Goal: Task Accomplishment & Management: Complete application form

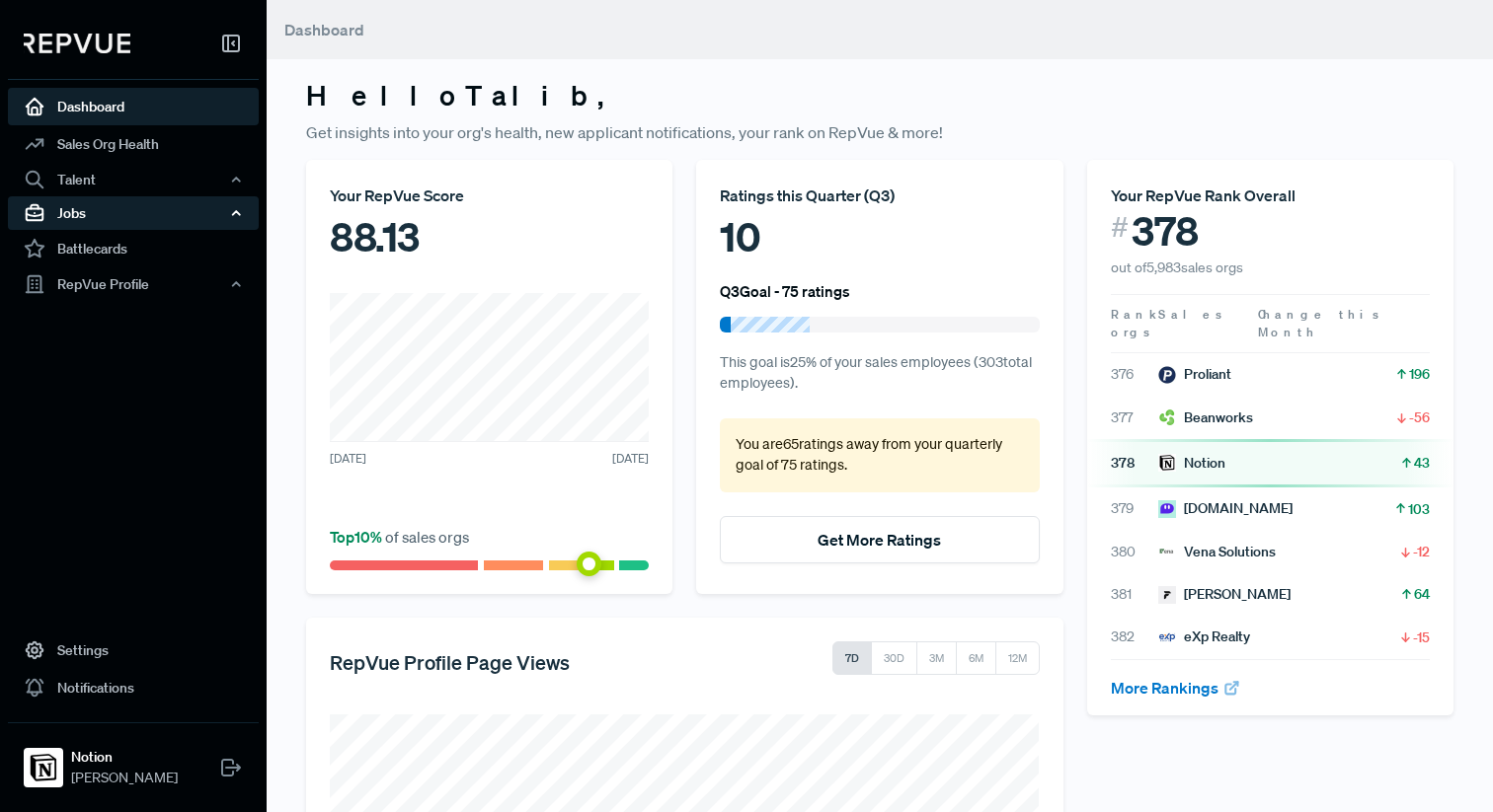
click at [85, 220] on div "Jobs" at bounding box center [133, 213] width 250 height 34
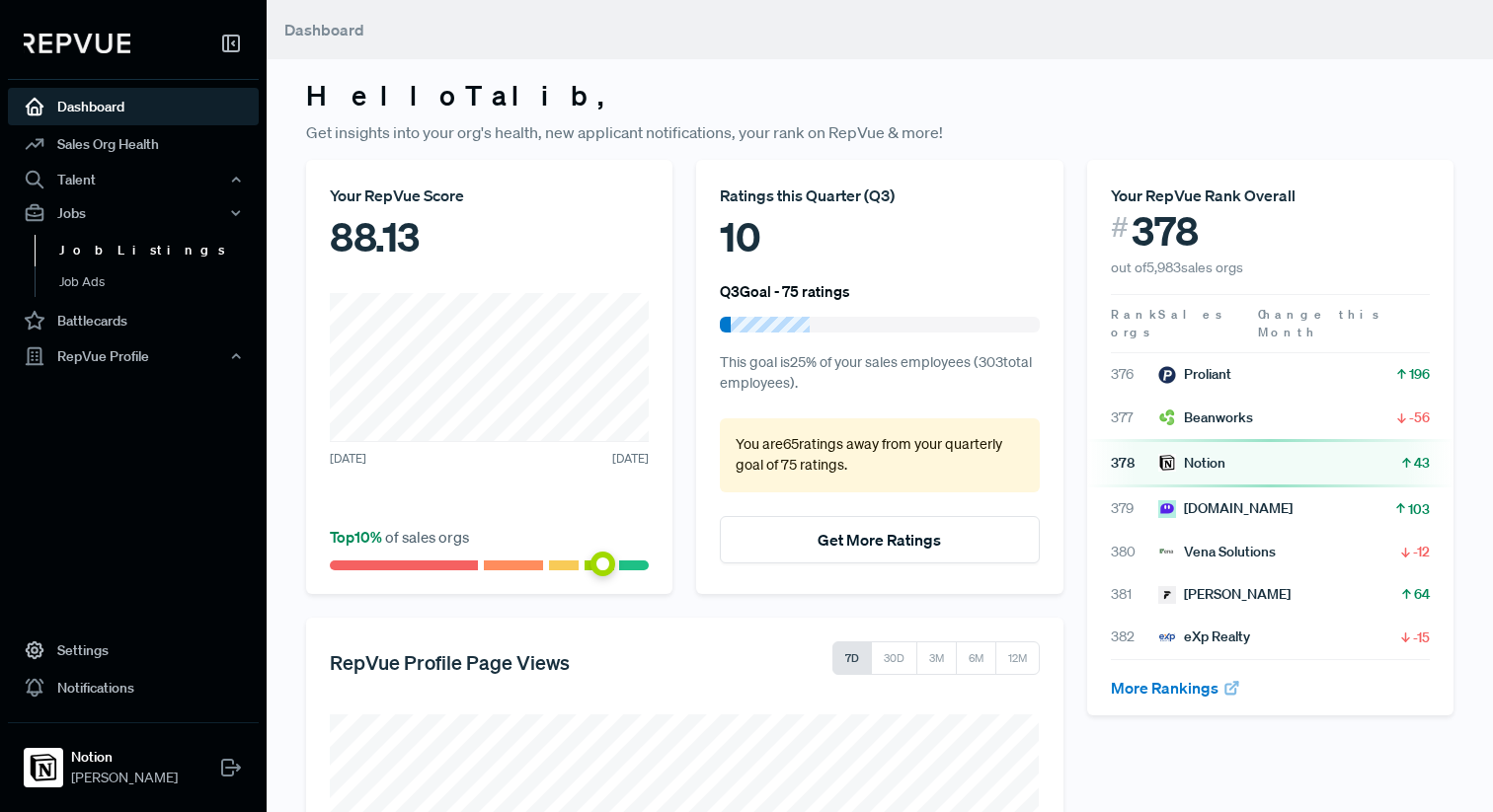
click at [102, 257] on link "Job Listings" at bounding box center [160, 250] width 250 height 32
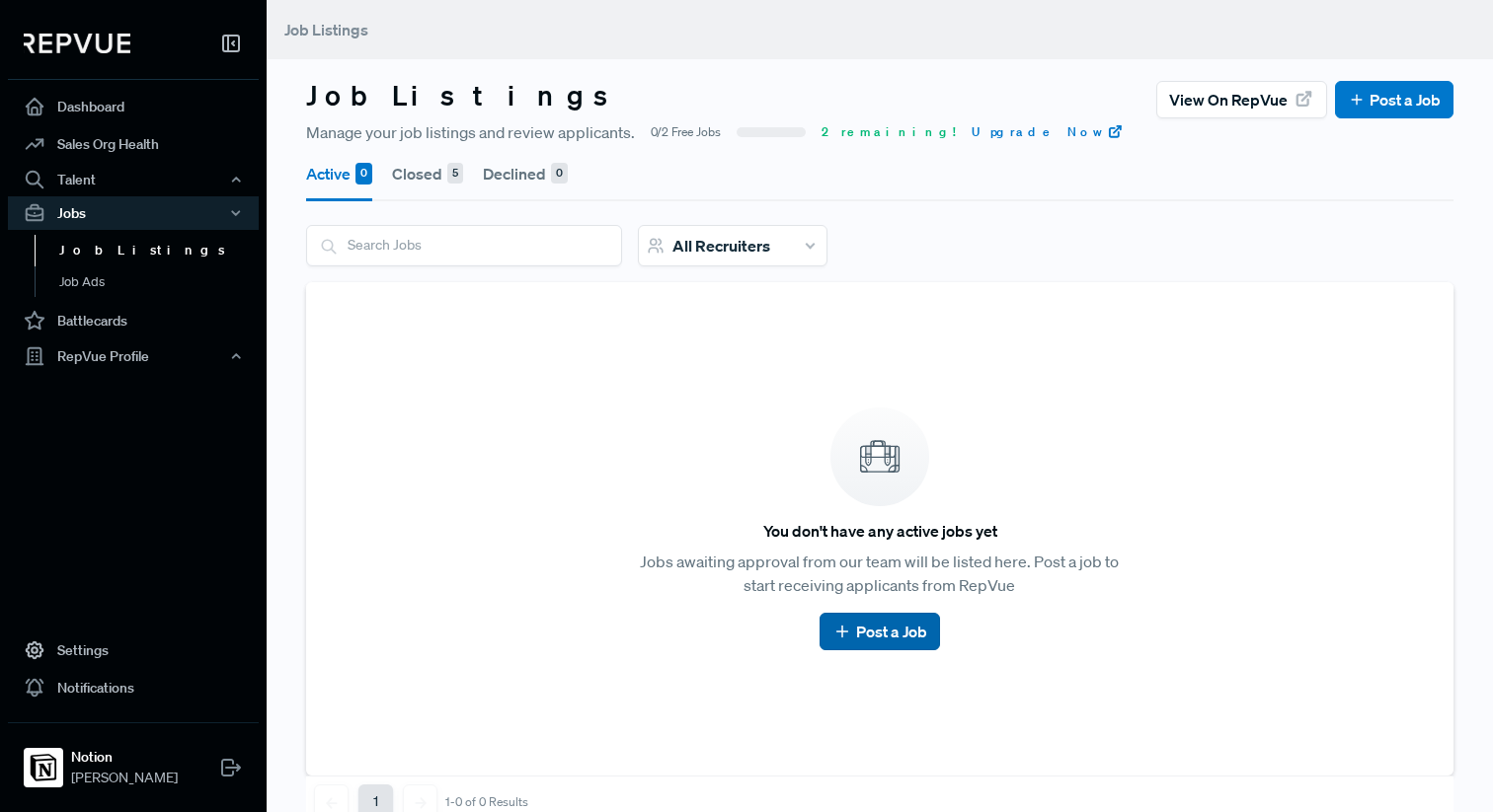
click at [857, 621] on link "Post a Job" at bounding box center [879, 631] width 94 height 24
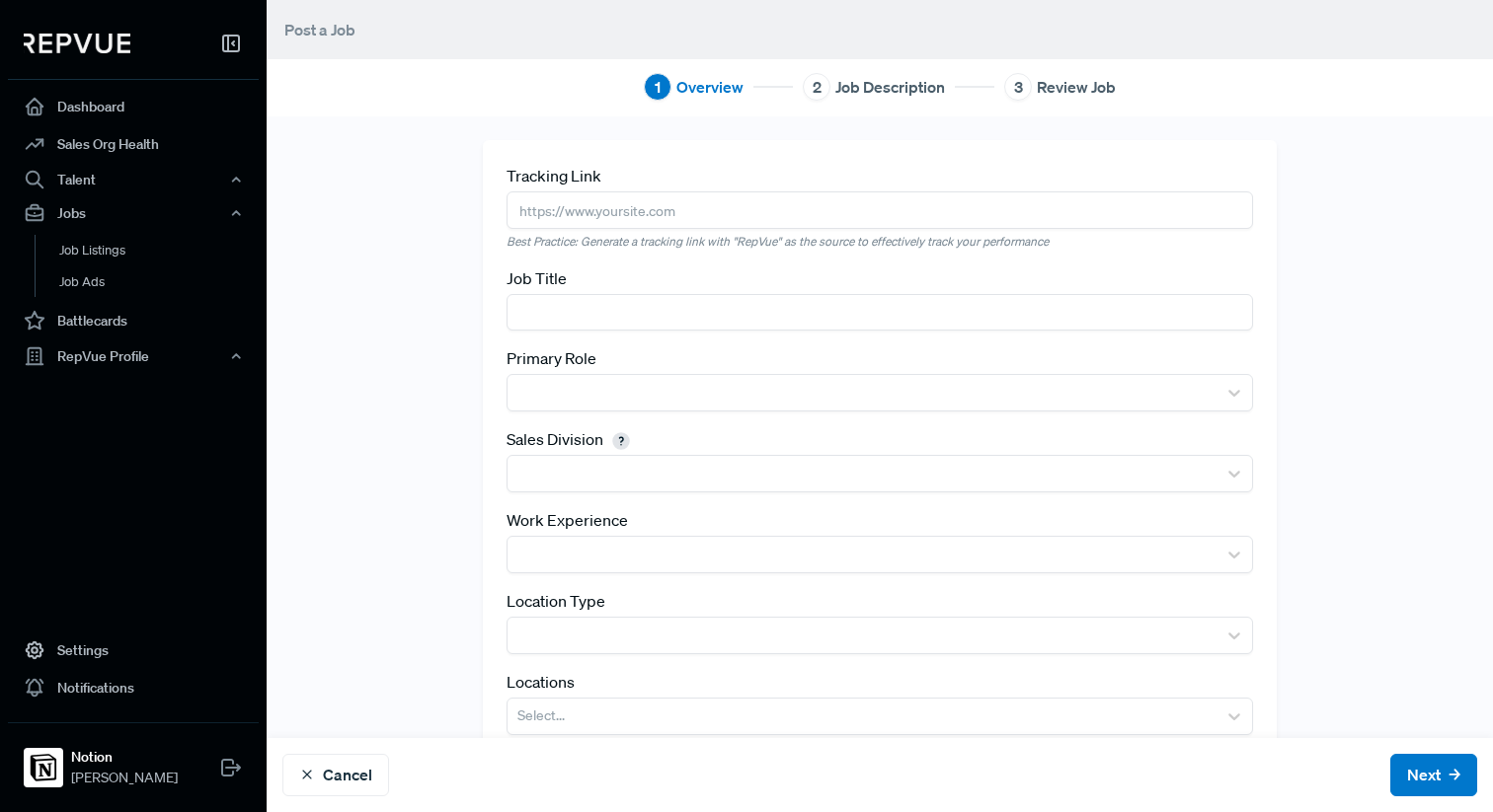
click at [667, 322] on input "text" at bounding box center [879, 312] width 746 height 37
click at [568, 215] on input "text" at bounding box center [879, 209] width 746 height 37
paste input "[URL][DOMAIN_NAME]"
type input "[URL][DOMAIN_NAME]"
click at [636, 324] on input "text" at bounding box center [879, 312] width 746 height 37
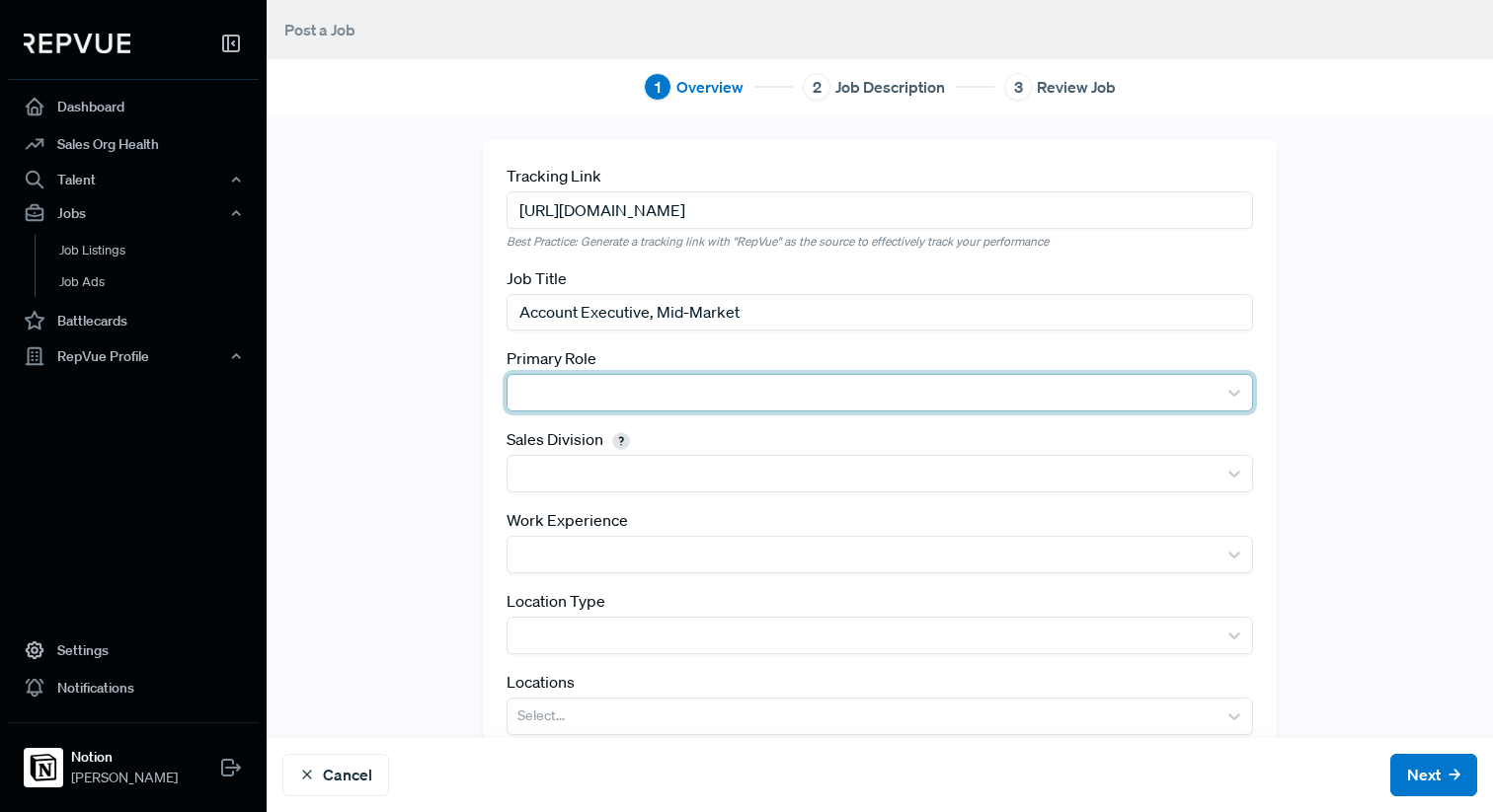
type input "Account Executive, Mid-Market"
click at [639, 401] on div at bounding box center [861, 393] width 689 height 28
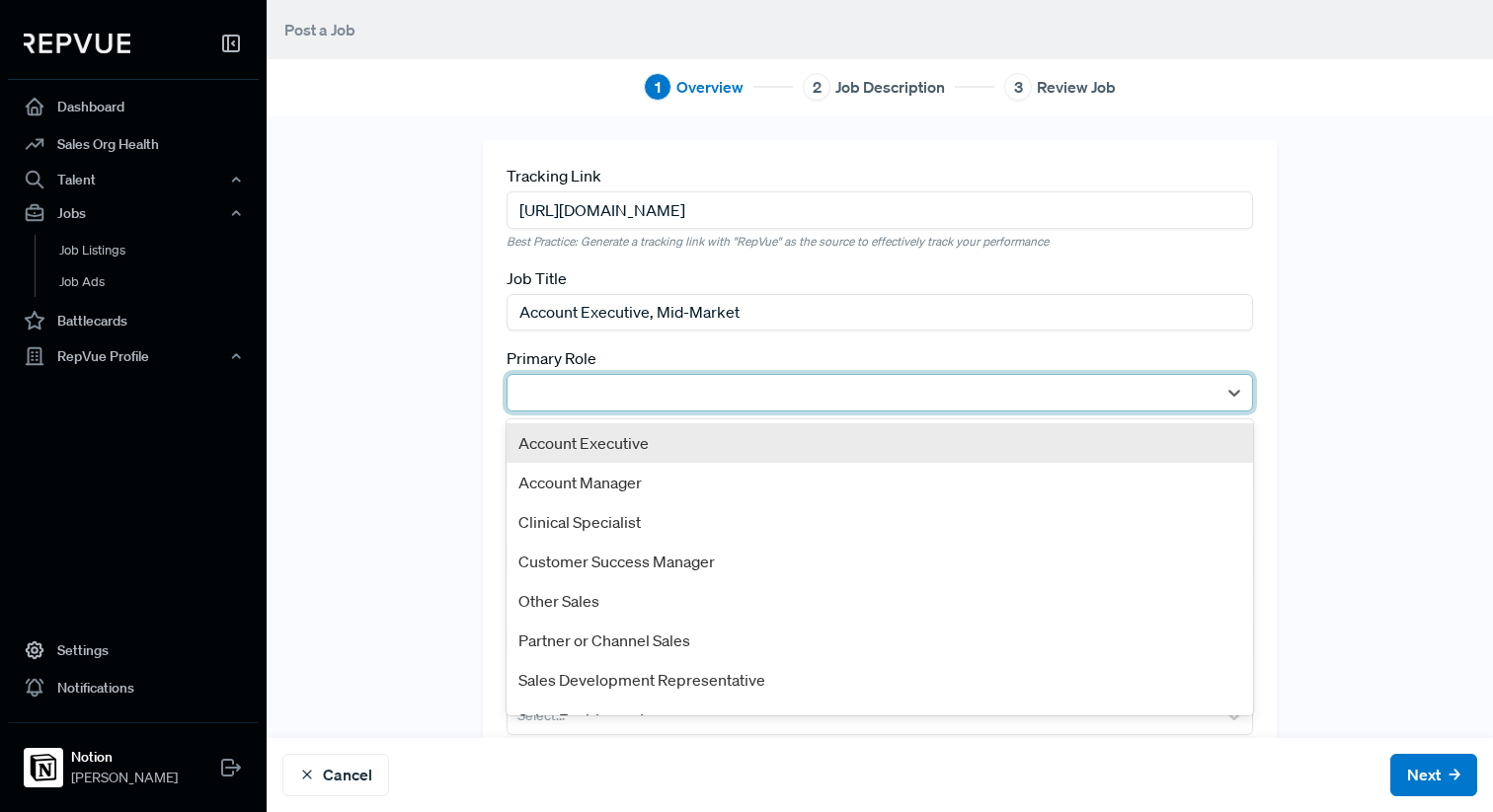
click at [688, 452] on div "Account Executive" at bounding box center [879, 443] width 746 height 40
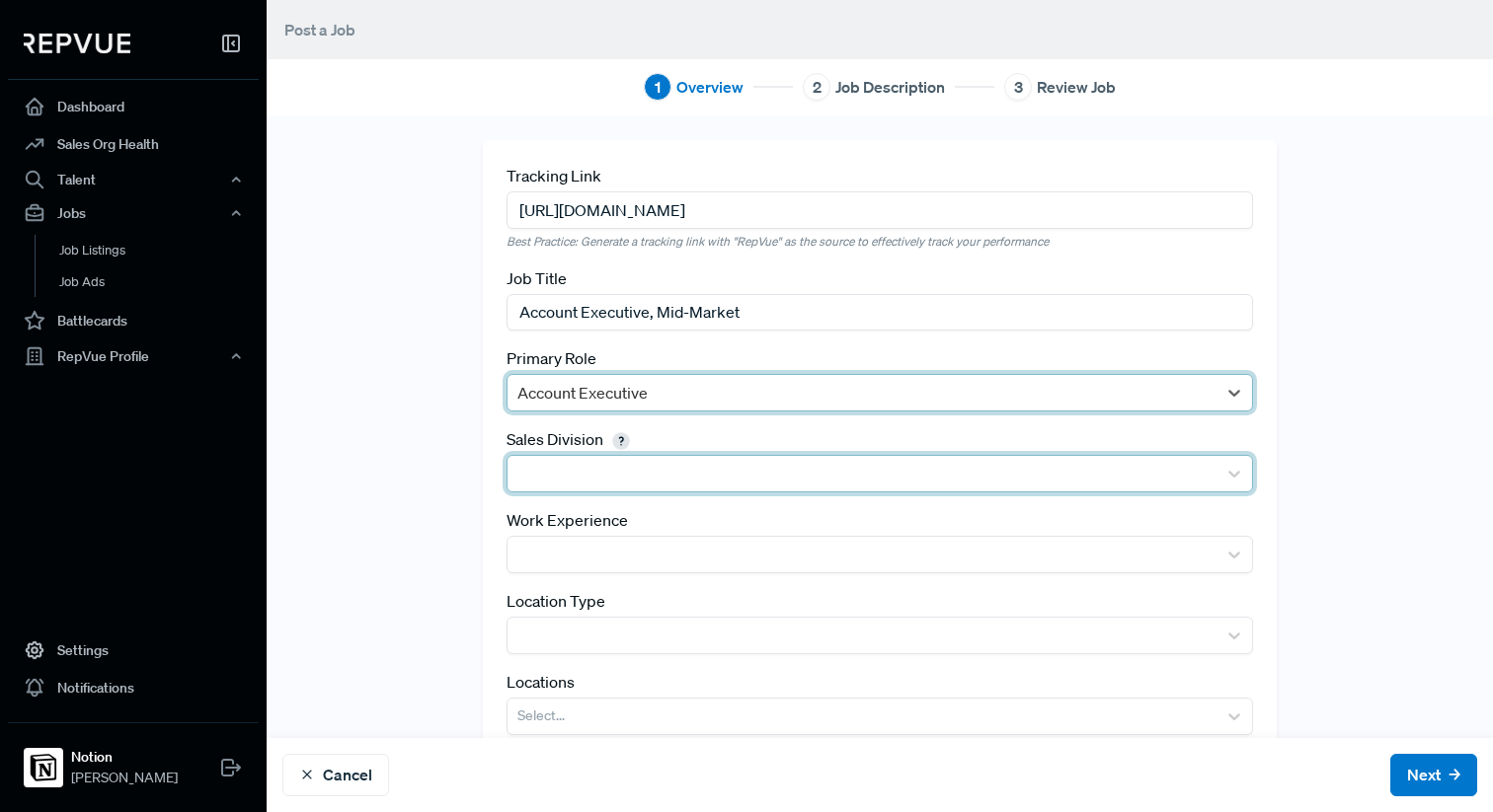
click at [680, 476] on div at bounding box center [861, 474] width 689 height 28
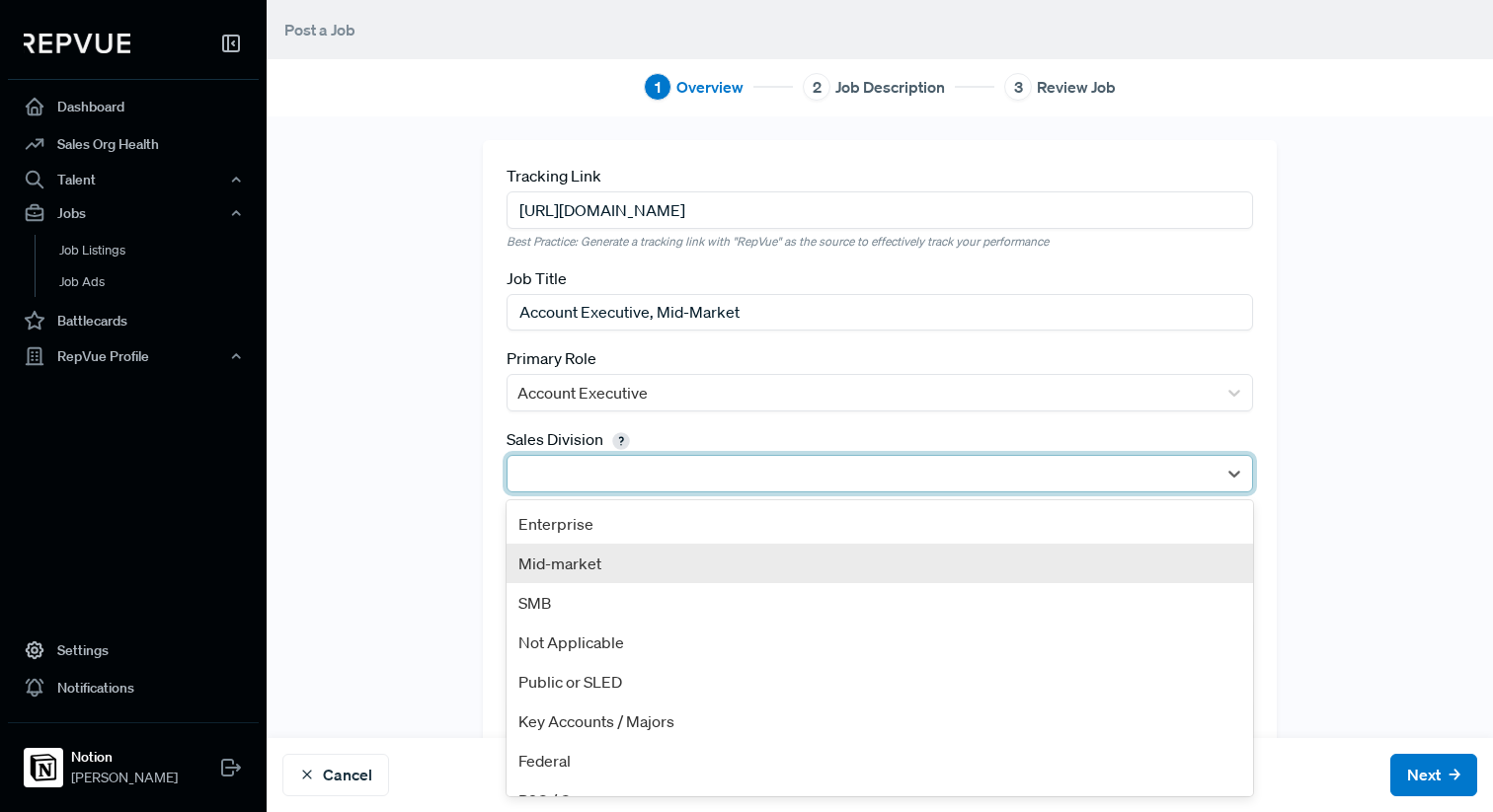
click at [614, 573] on div "Mid-market" at bounding box center [879, 564] width 746 height 40
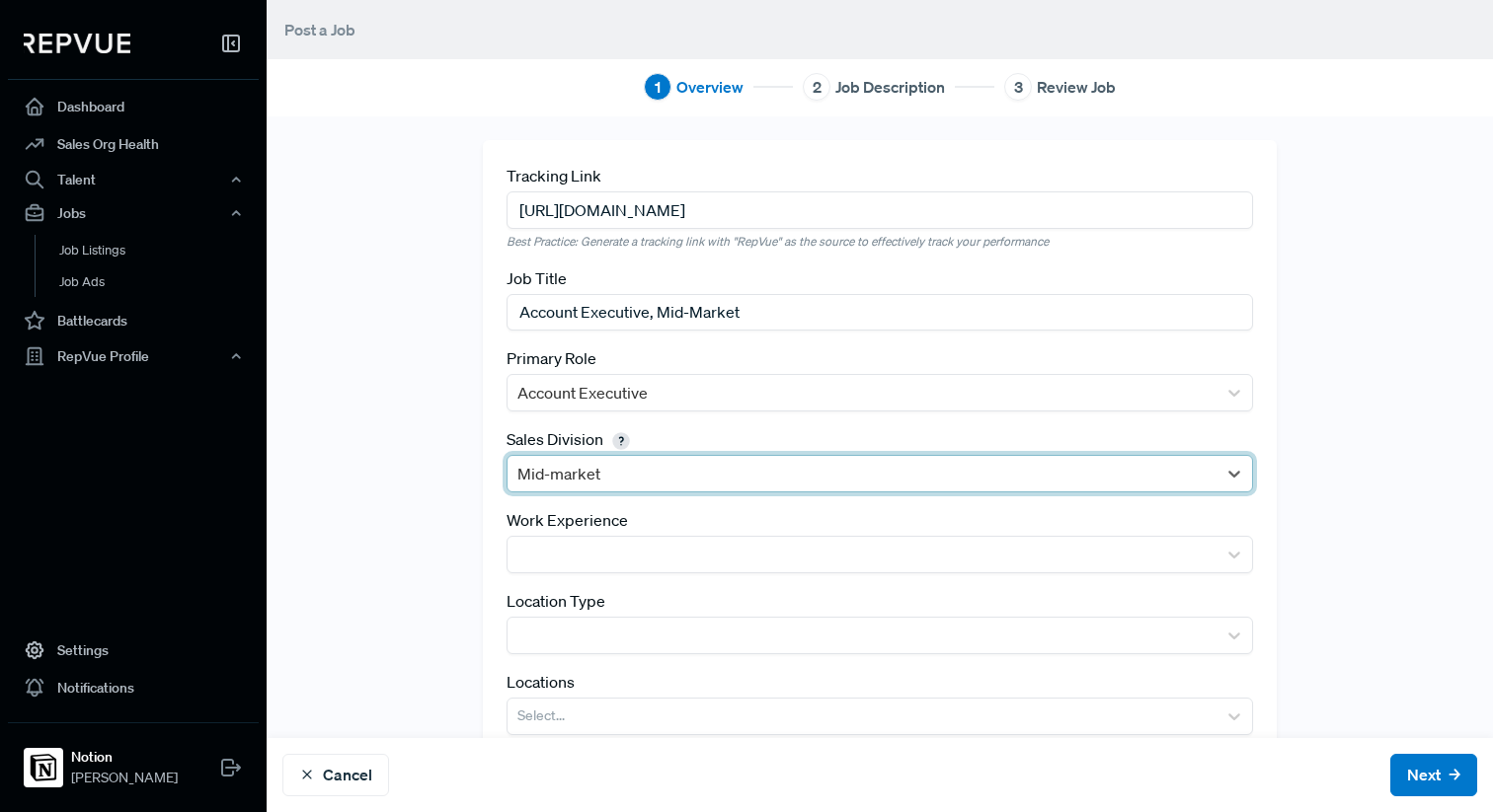
scroll to position [60, 0]
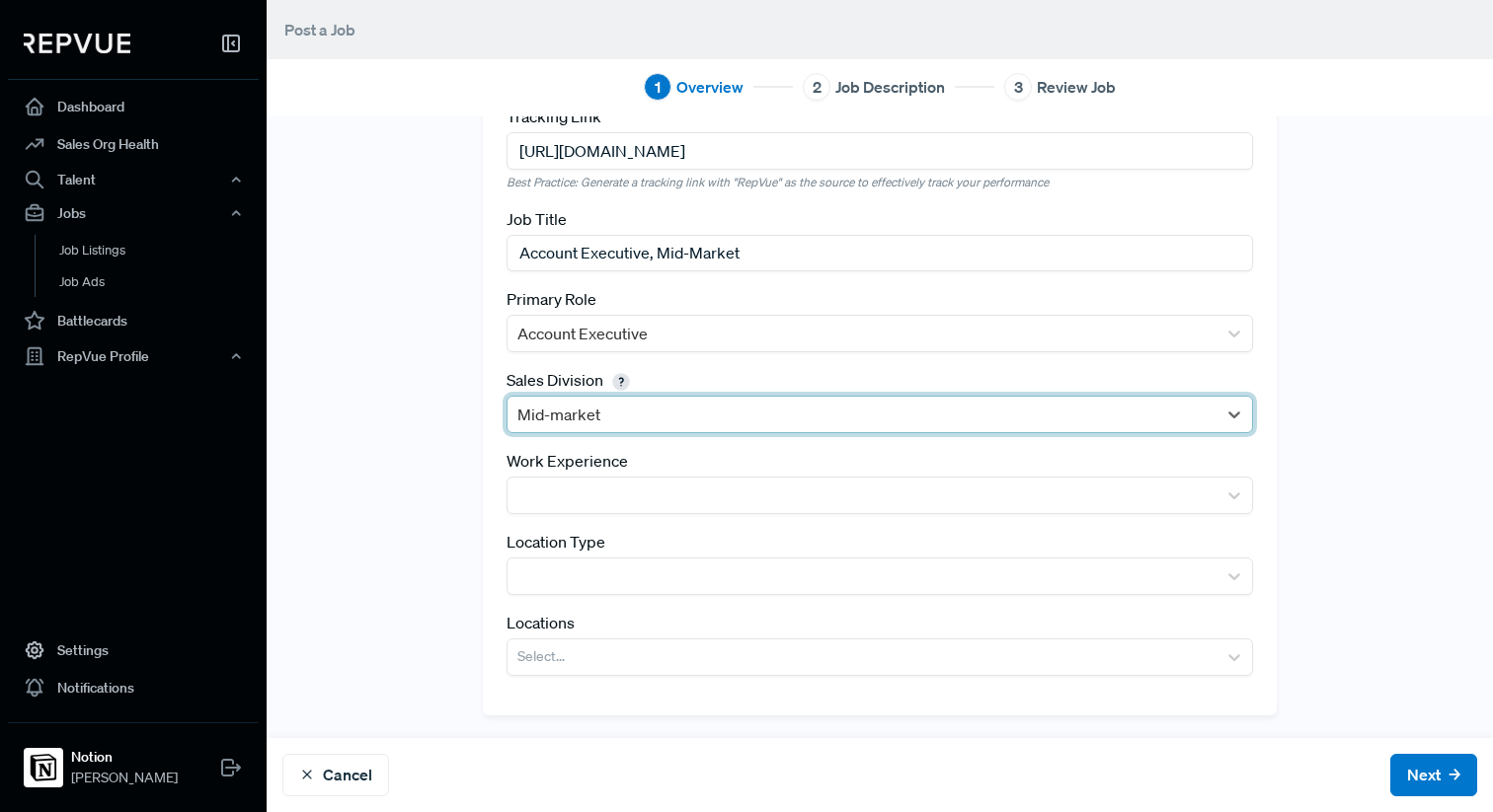
click at [754, 515] on div "Tracking Link [URL][DOMAIN_NAME] Best Practice: Generate a tracking link with "…" at bounding box center [879, 397] width 793 height 633
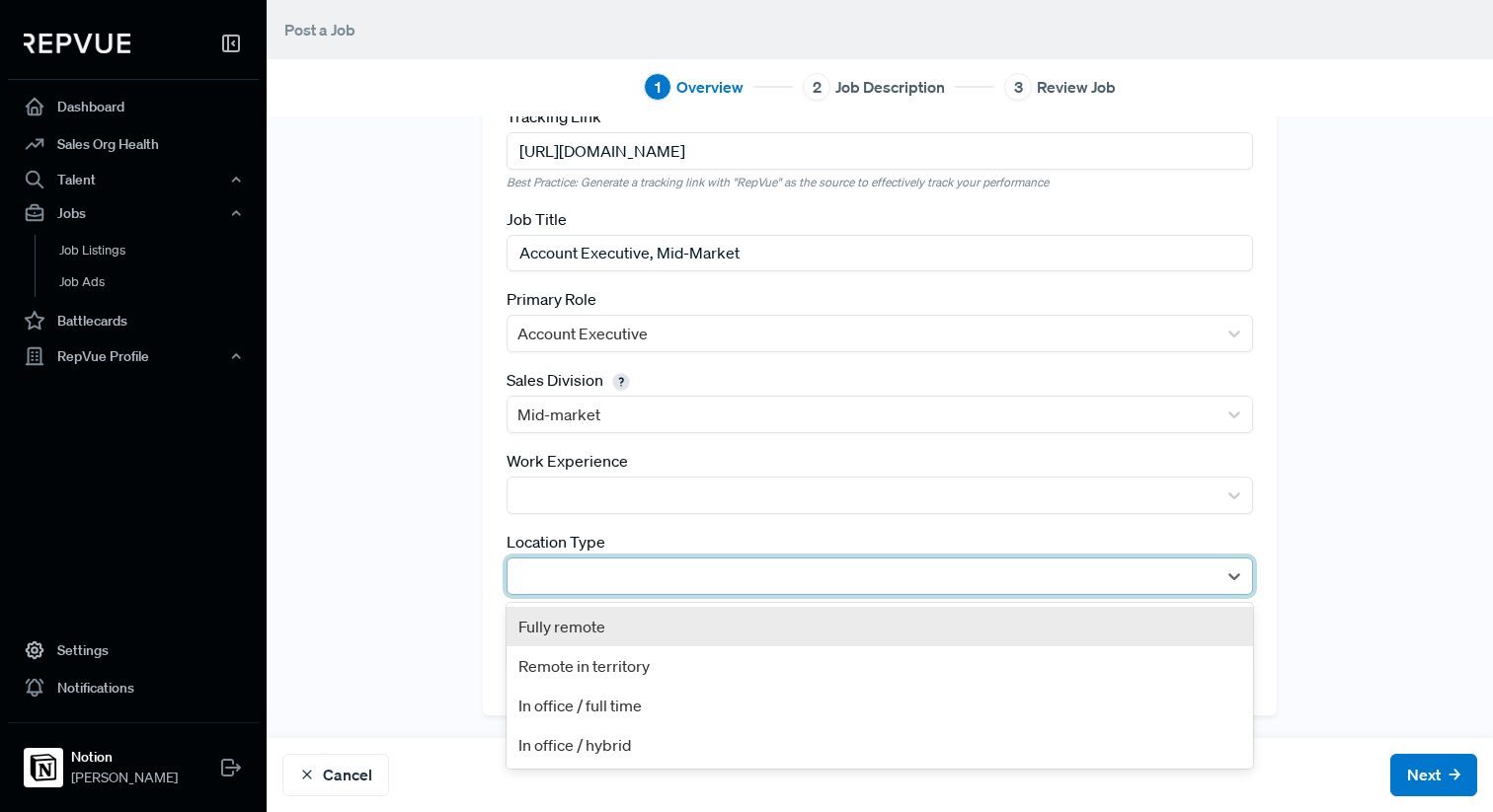
click at [707, 580] on div at bounding box center [861, 577] width 689 height 28
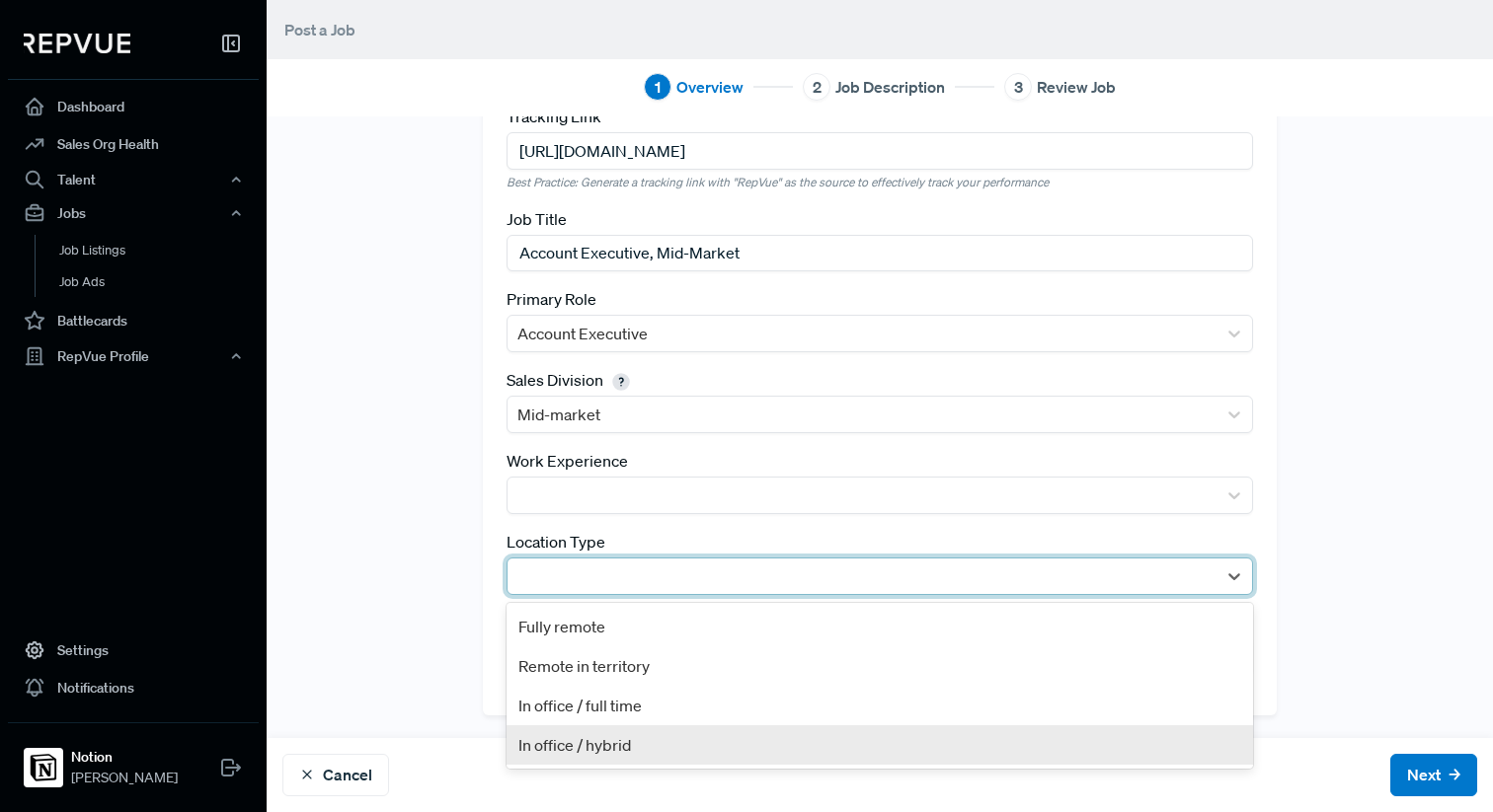
click at [679, 747] on div "In office / hybrid" at bounding box center [879, 745] width 746 height 40
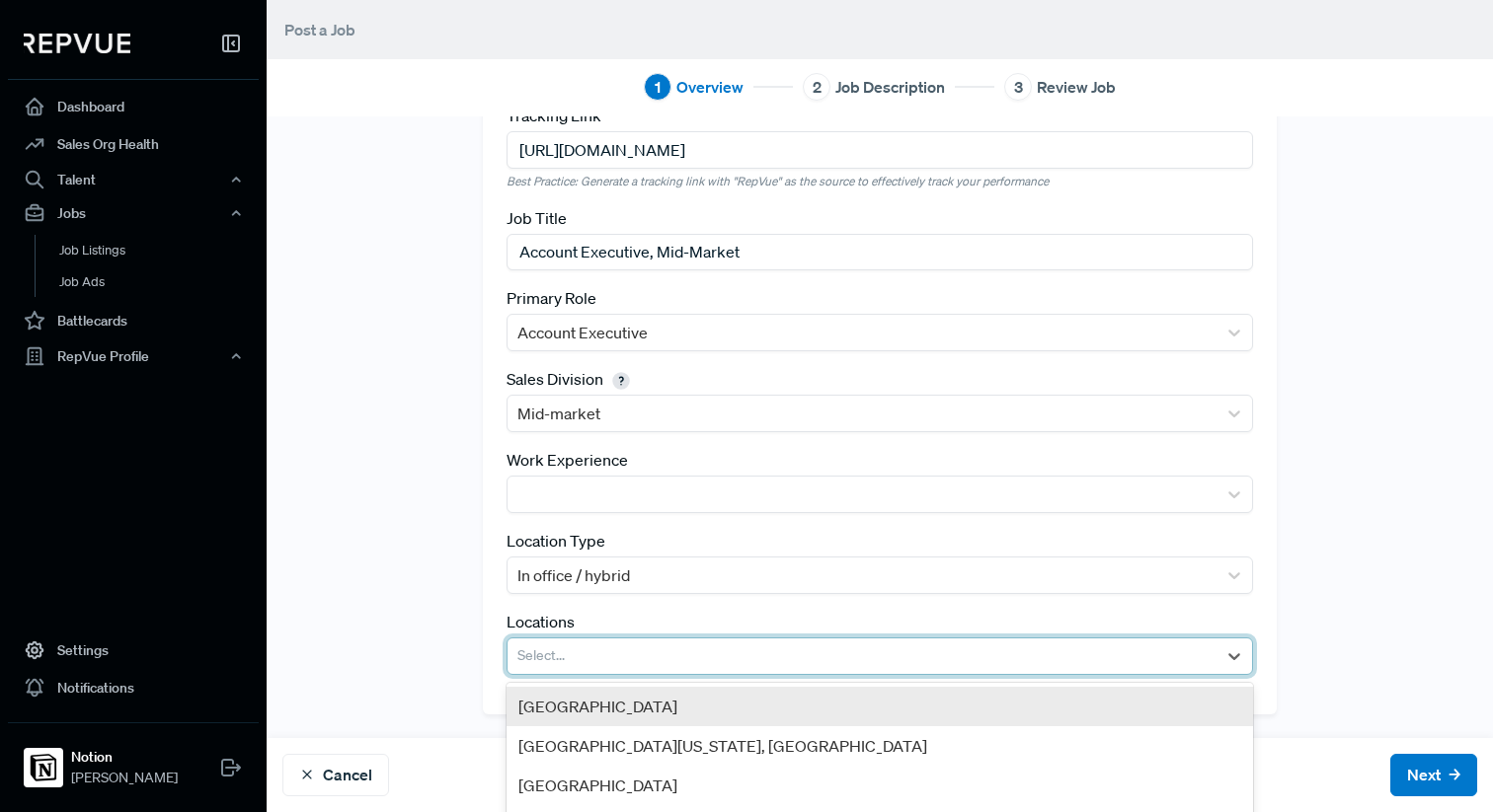
click at [585, 658] on div at bounding box center [861, 656] width 689 height 28
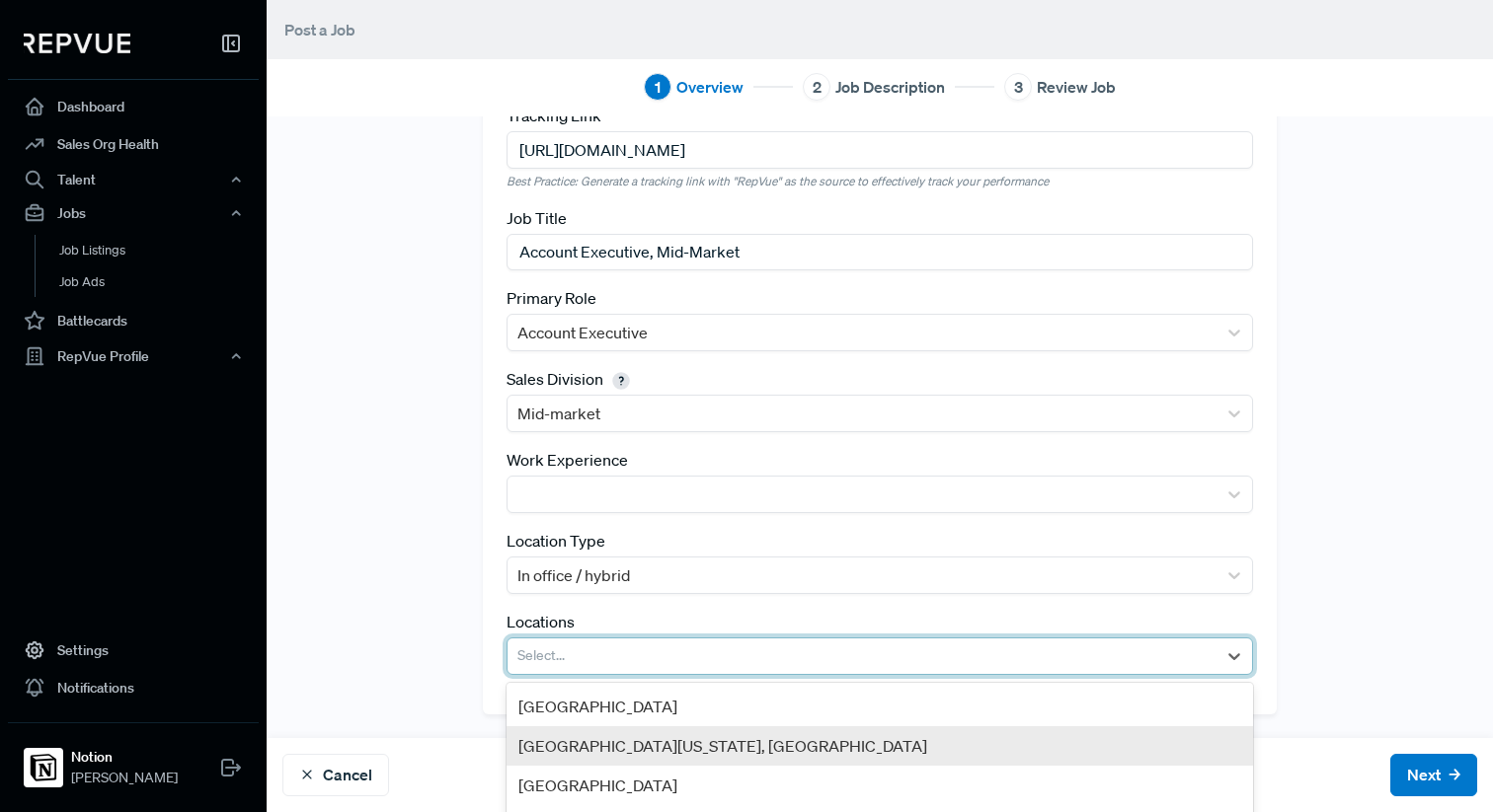
click at [612, 740] on div "[GEOGRAPHIC_DATA][US_STATE], [GEOGRAPHIC_DATA]" at bounding box center [879, 746] width 746 height 40
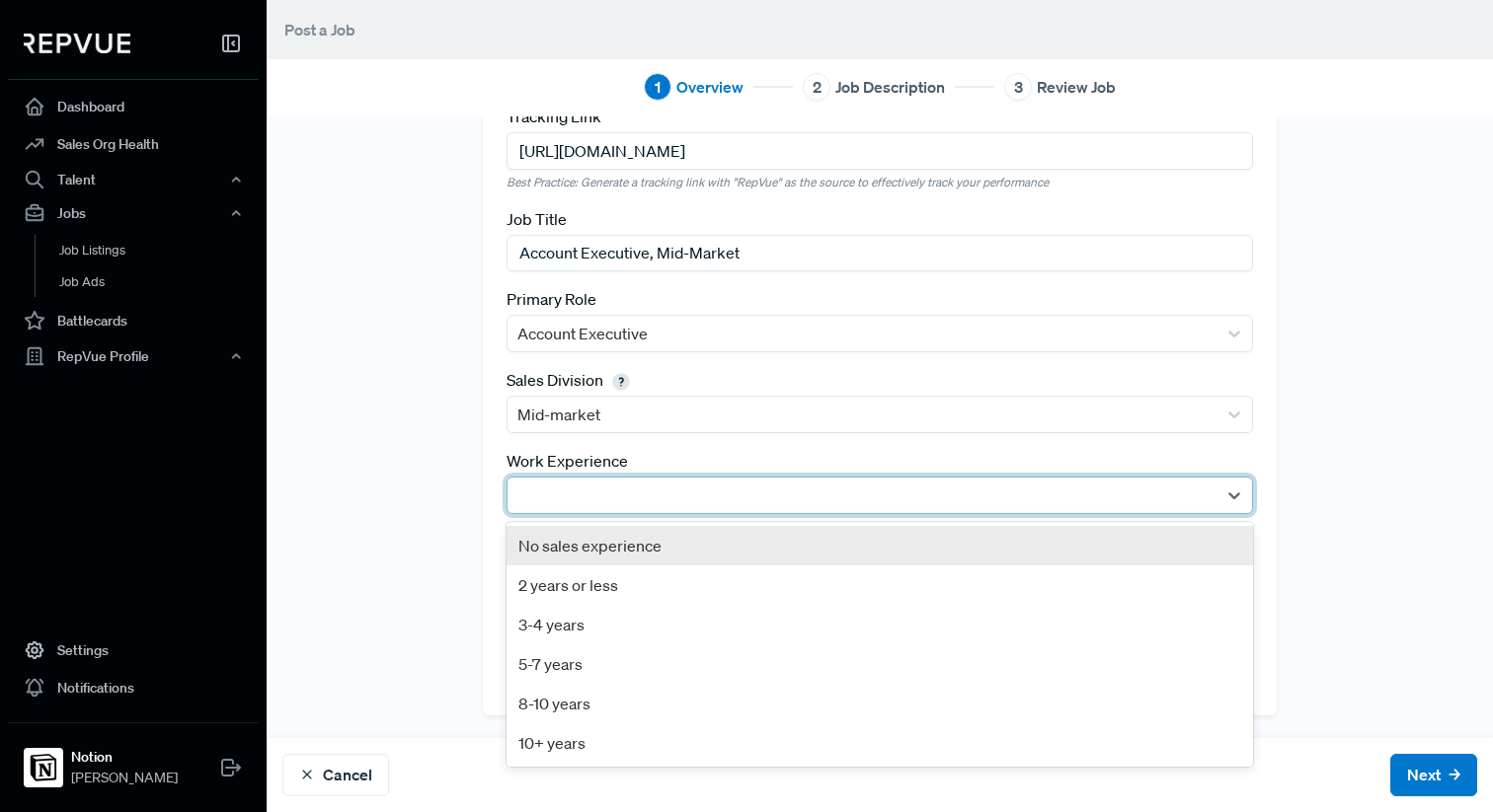
click at [682, 484] on div at bounding box center [861, 496] width 689 height 28
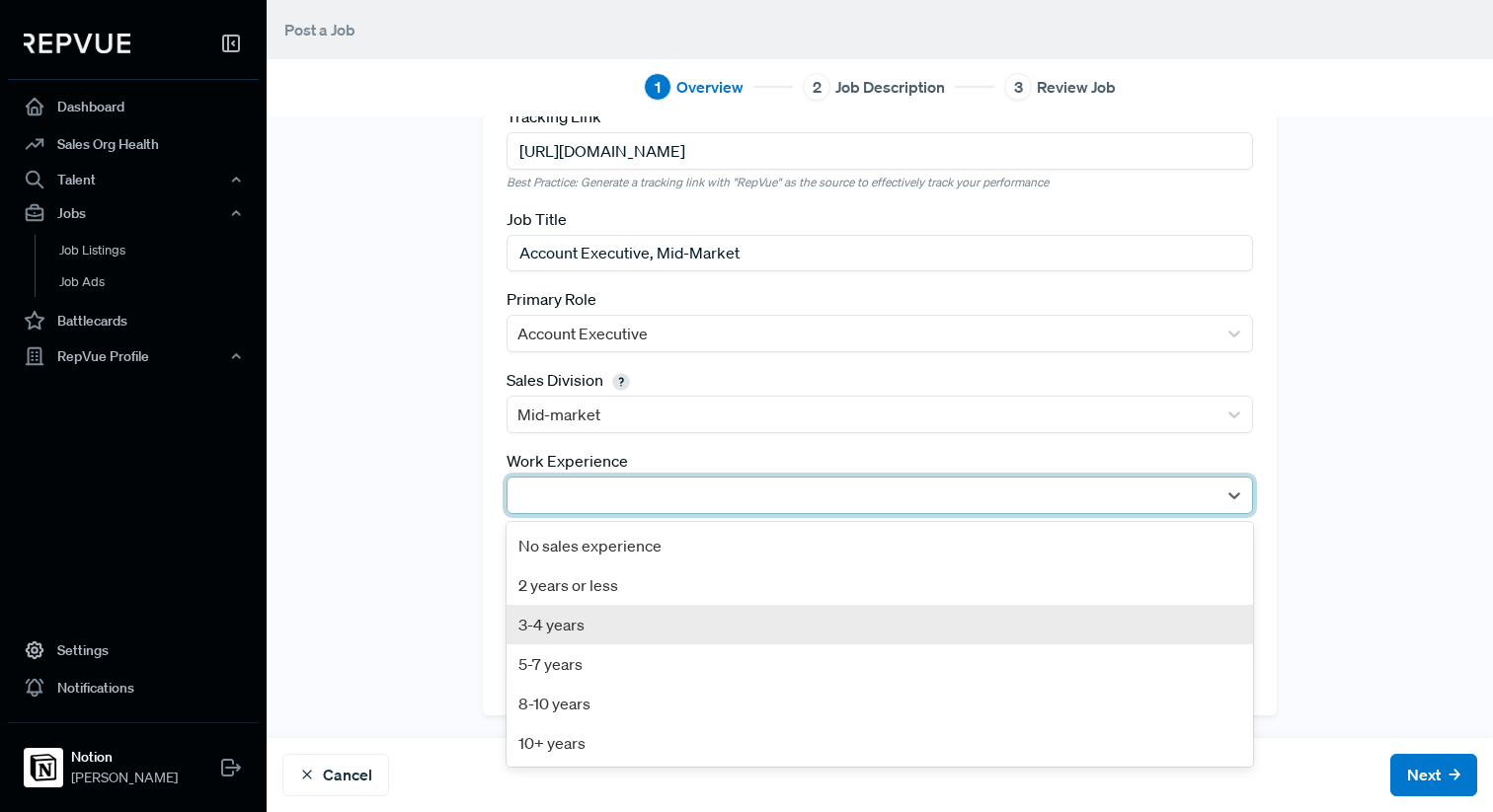
click at [641, 622] on div "3-4 years" at bounding box center [879, 624] width 746 height 40
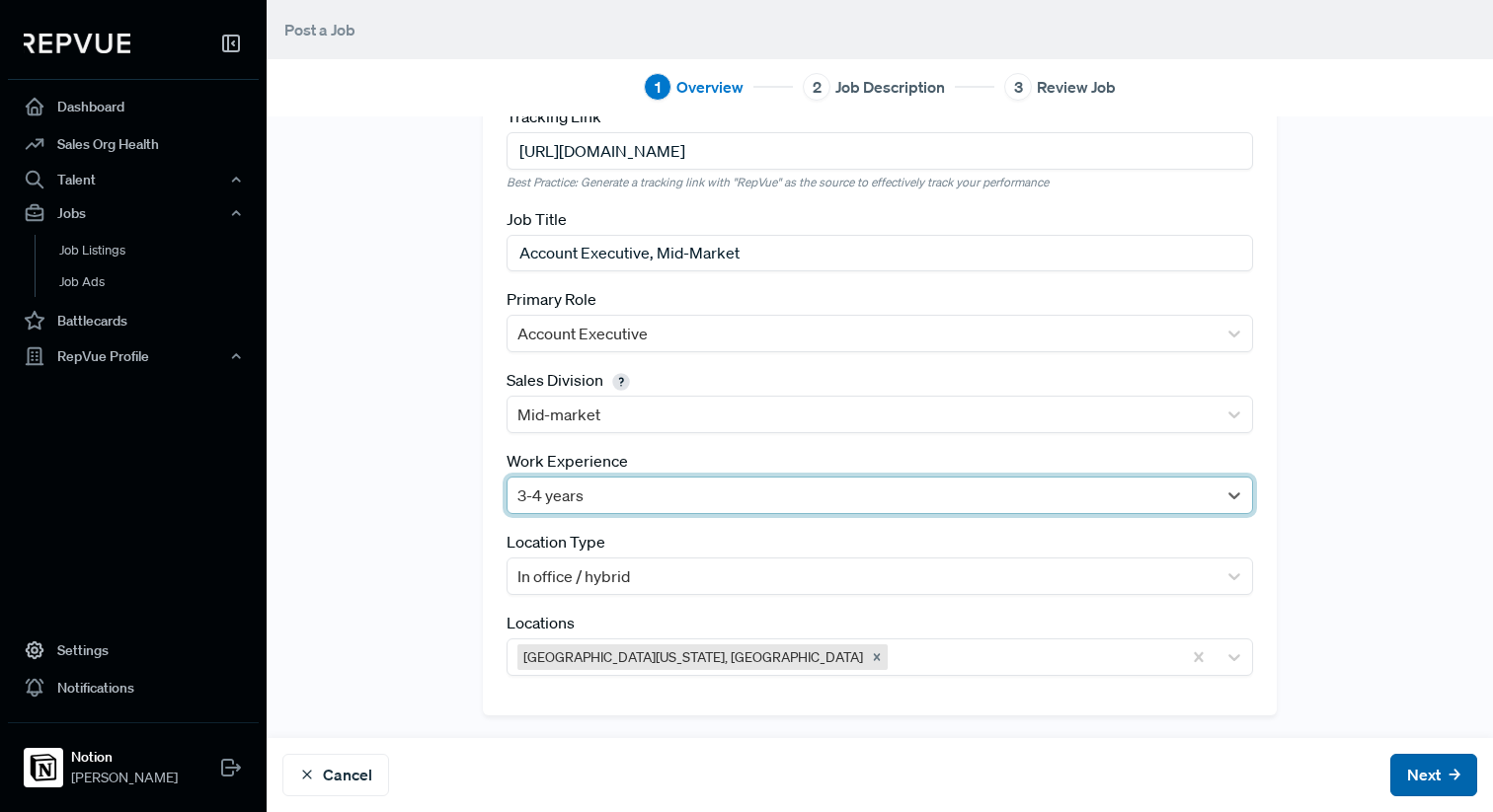
click at [1436, 778] on button "Next" at bounding box center [1433, 775] width 87 height 43
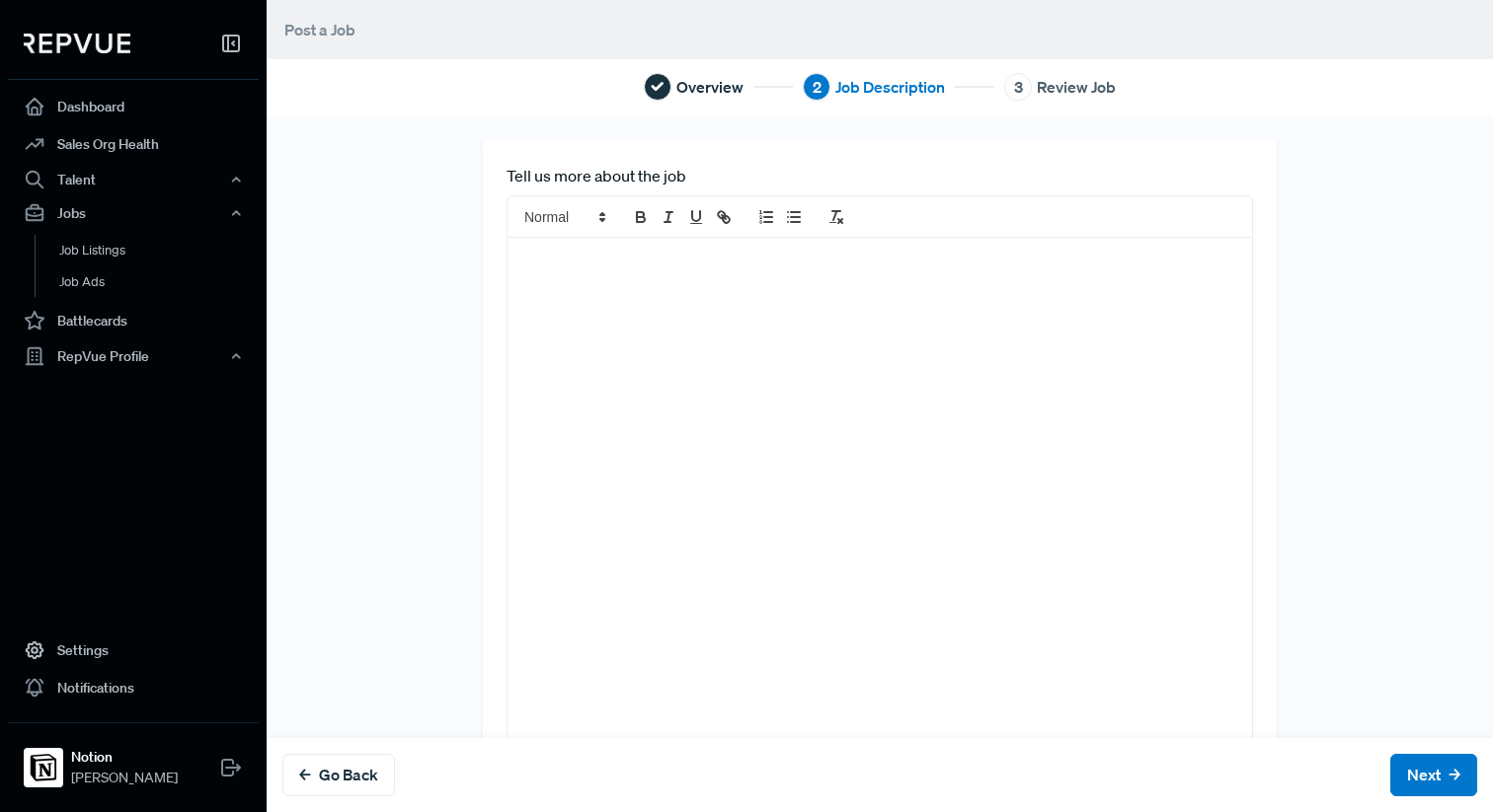
click at [763, 307] on div at bounding box center [879, 493] width 745 height 511
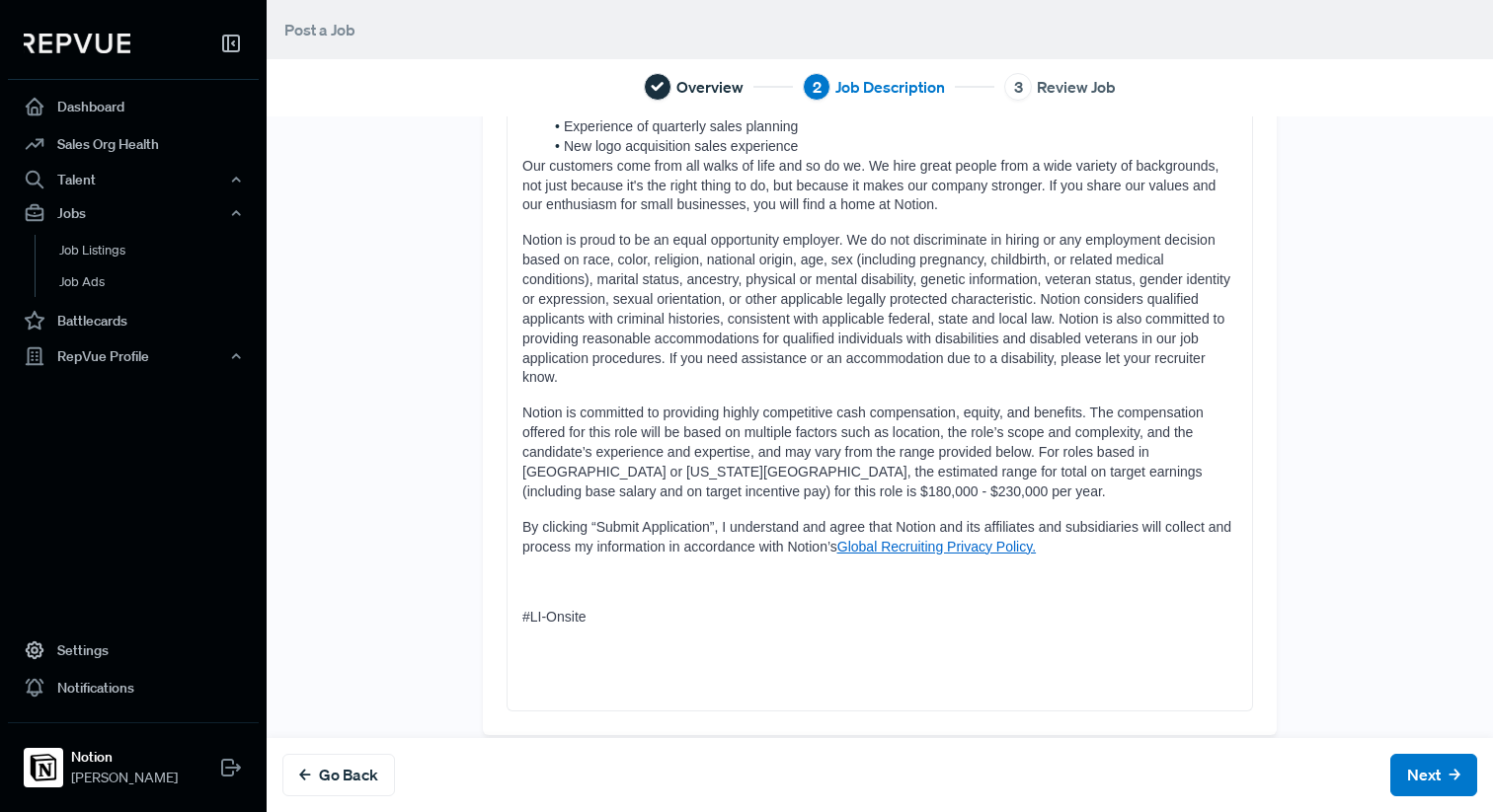
scroll to position [1264, 0]
drag, startPoint x: 610, startPoint y: 674, endPoint x: 493, endPoint y: 549, distance: 171.2
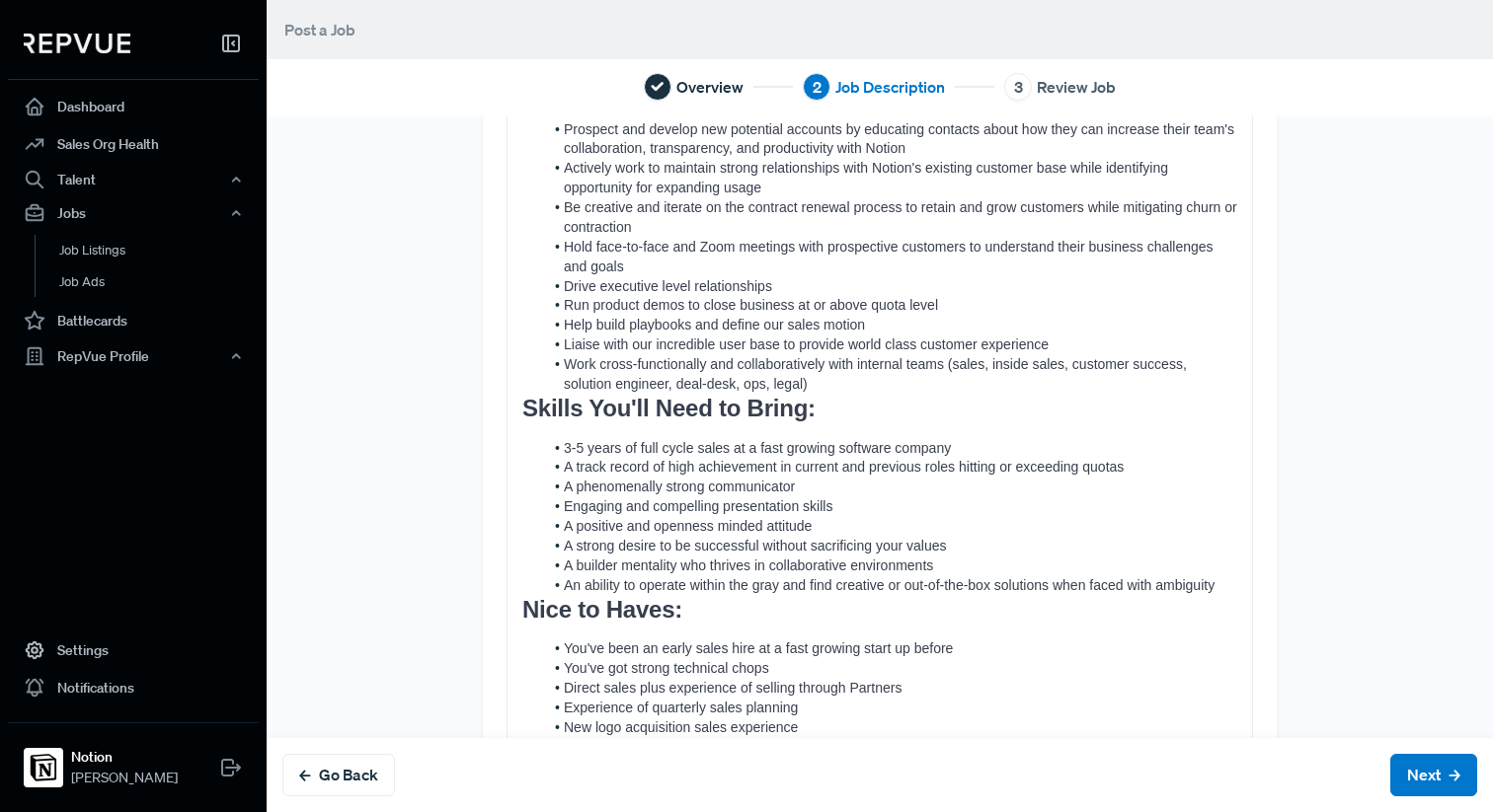
scroll to position [1123, 0]
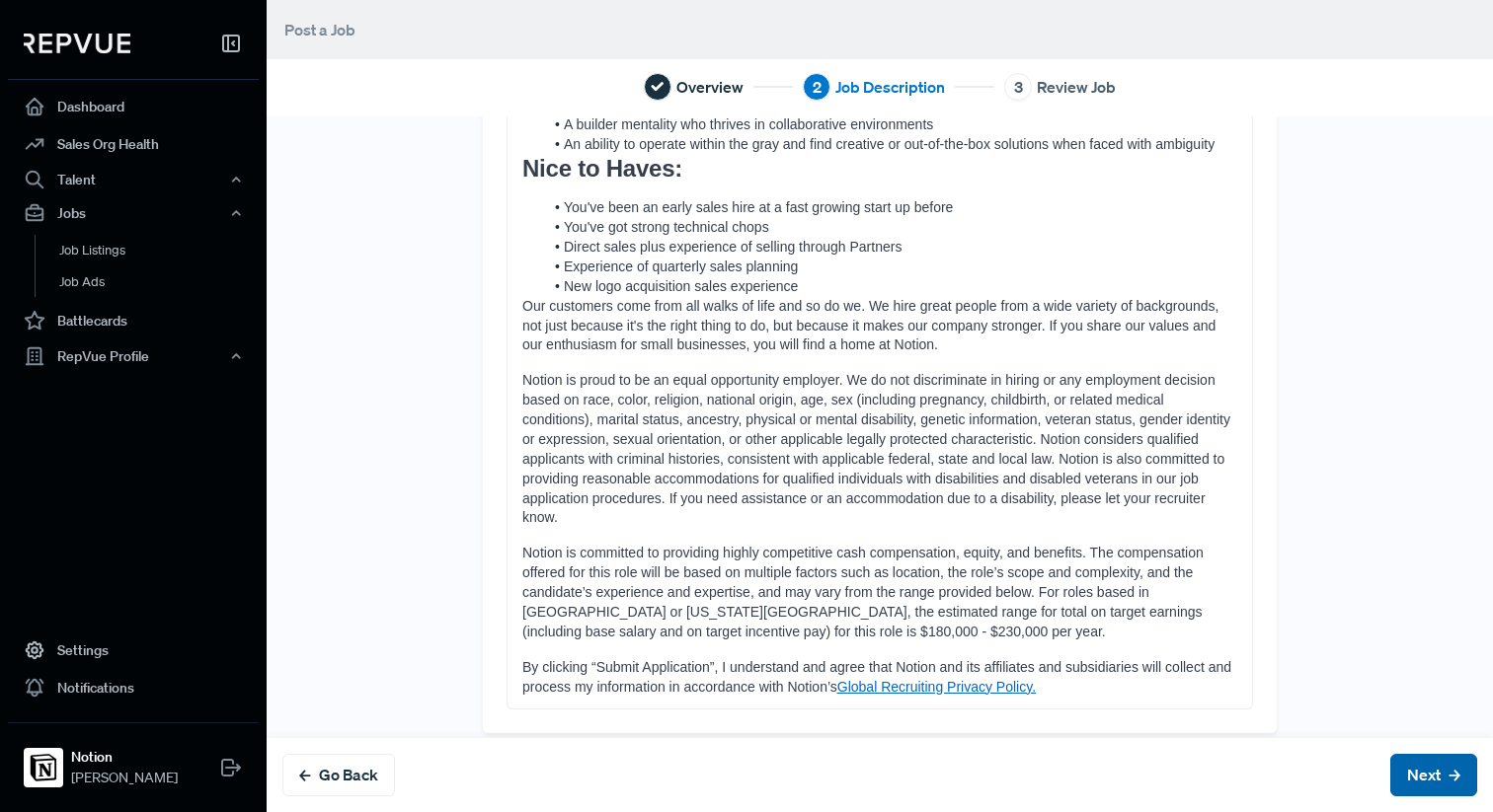
click at [1450, 770] on icon at bounding box center [1454, 775] width 12 height 12
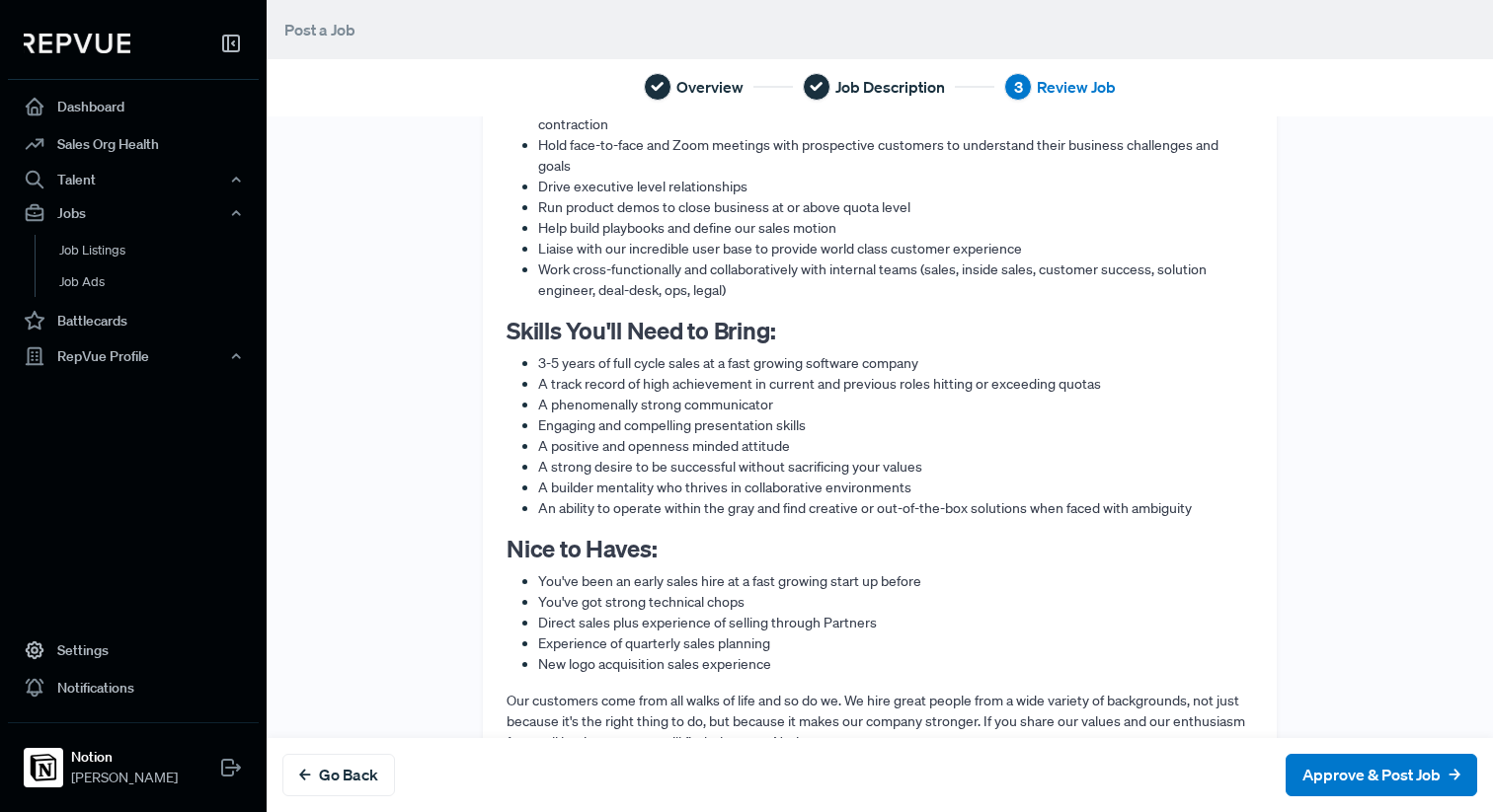
scroll to position [1452, 0]
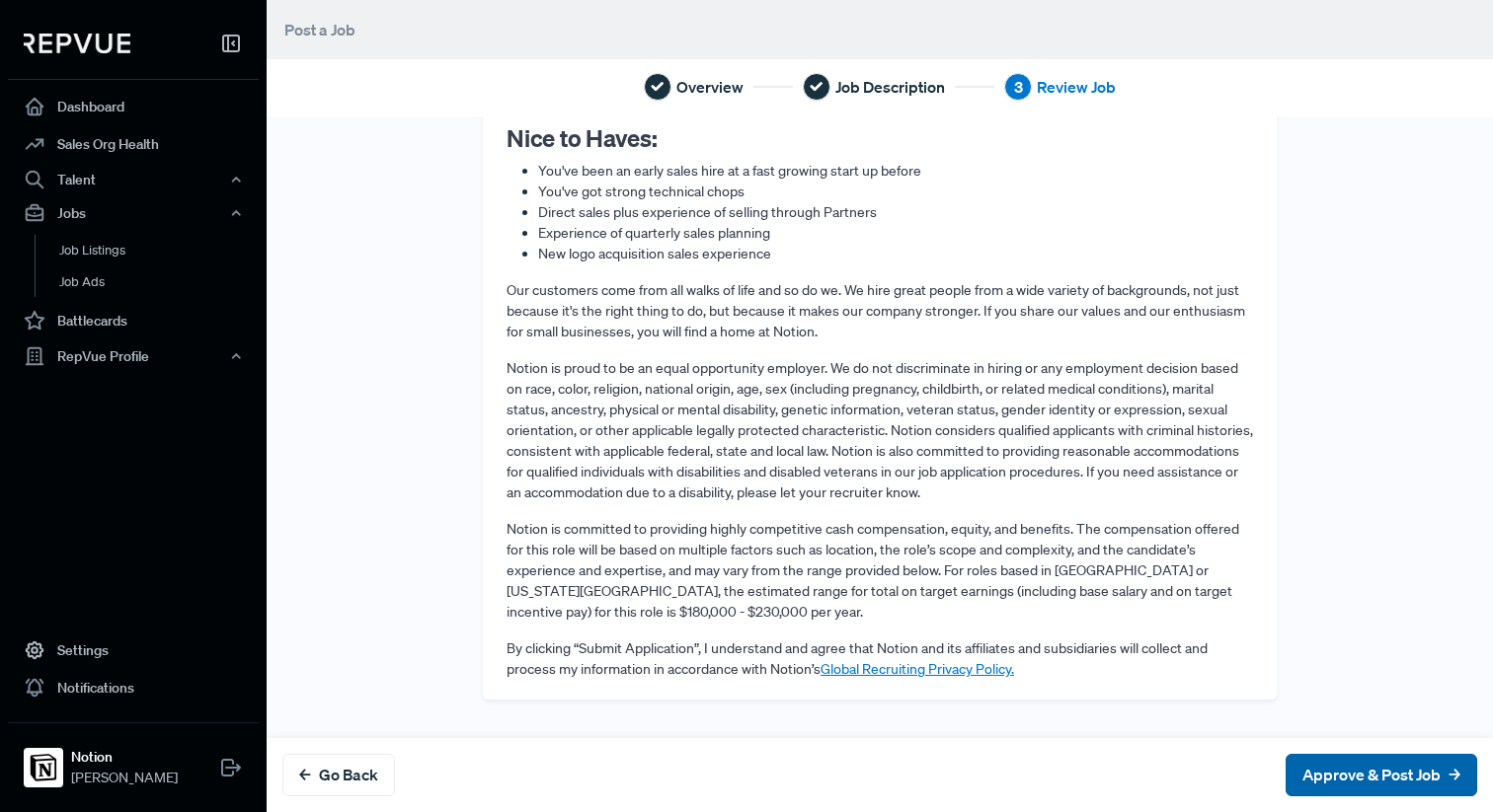
click at [1370, 761] on button "Approve & Post Job" at bounding box center [1381, 775] width 192 height 43
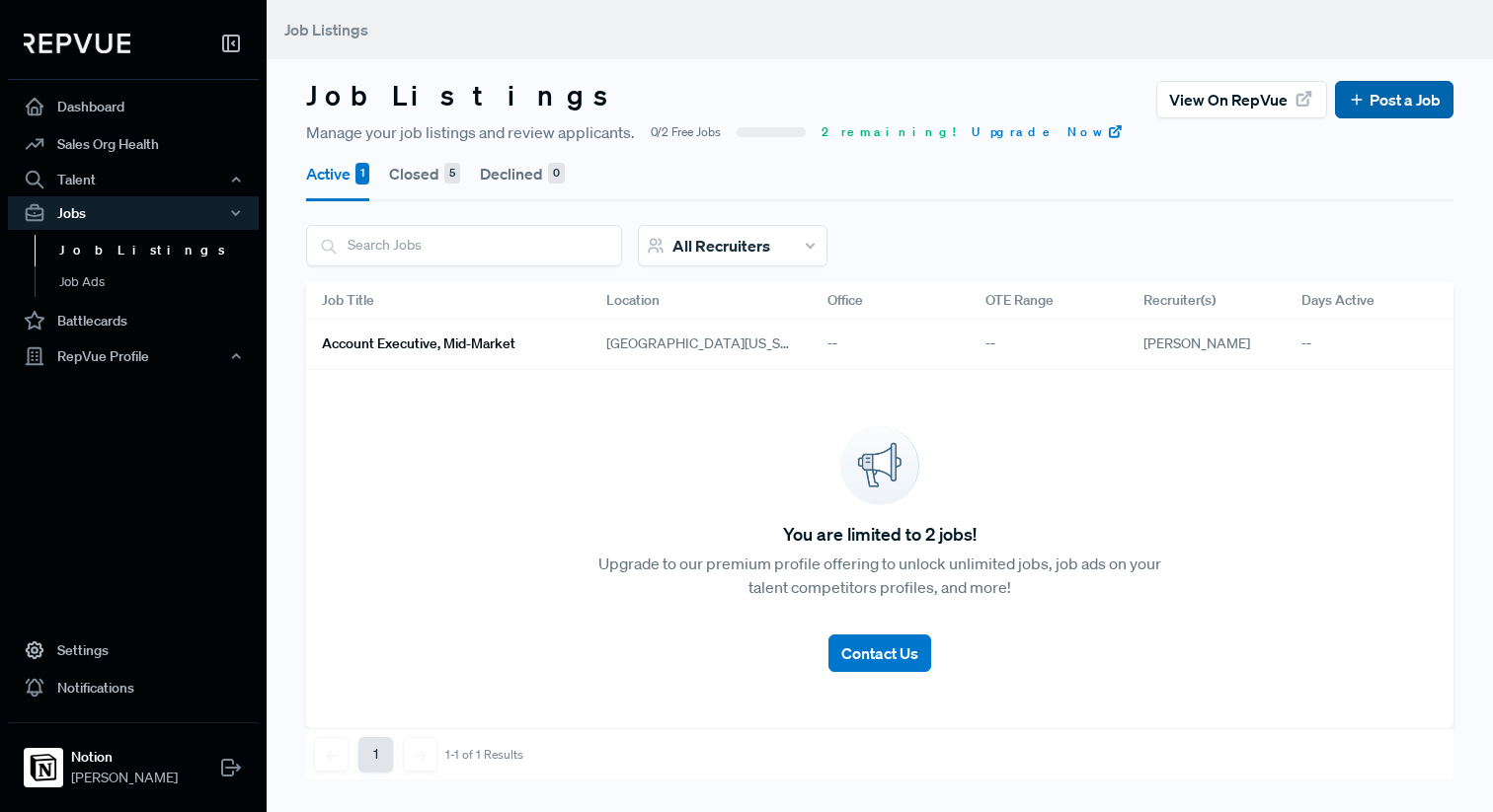
click at [1401, 94] on link "Post a Job" at bounding box center [1393, 100] width 93 height 24
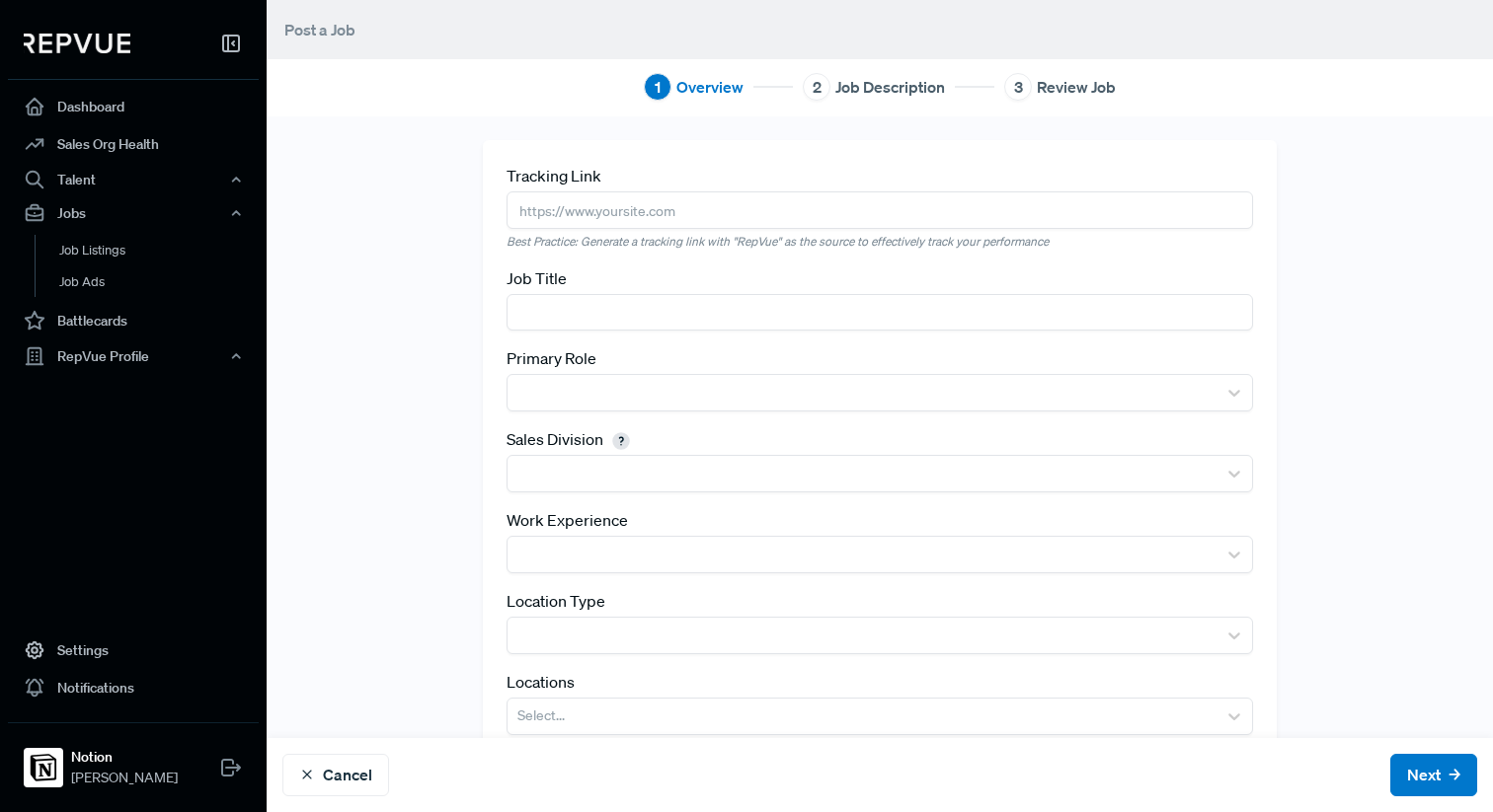
click at [575, 227] on input "text" at bounding box center [879, 209] width 746 height 37
paste input "[URL][DOMAIN_NAME]"
type input "[URL][DOMAIN_NAME]"
click at [629, 312] on input "text" at bounding box center [879, 312] width 746 height 37
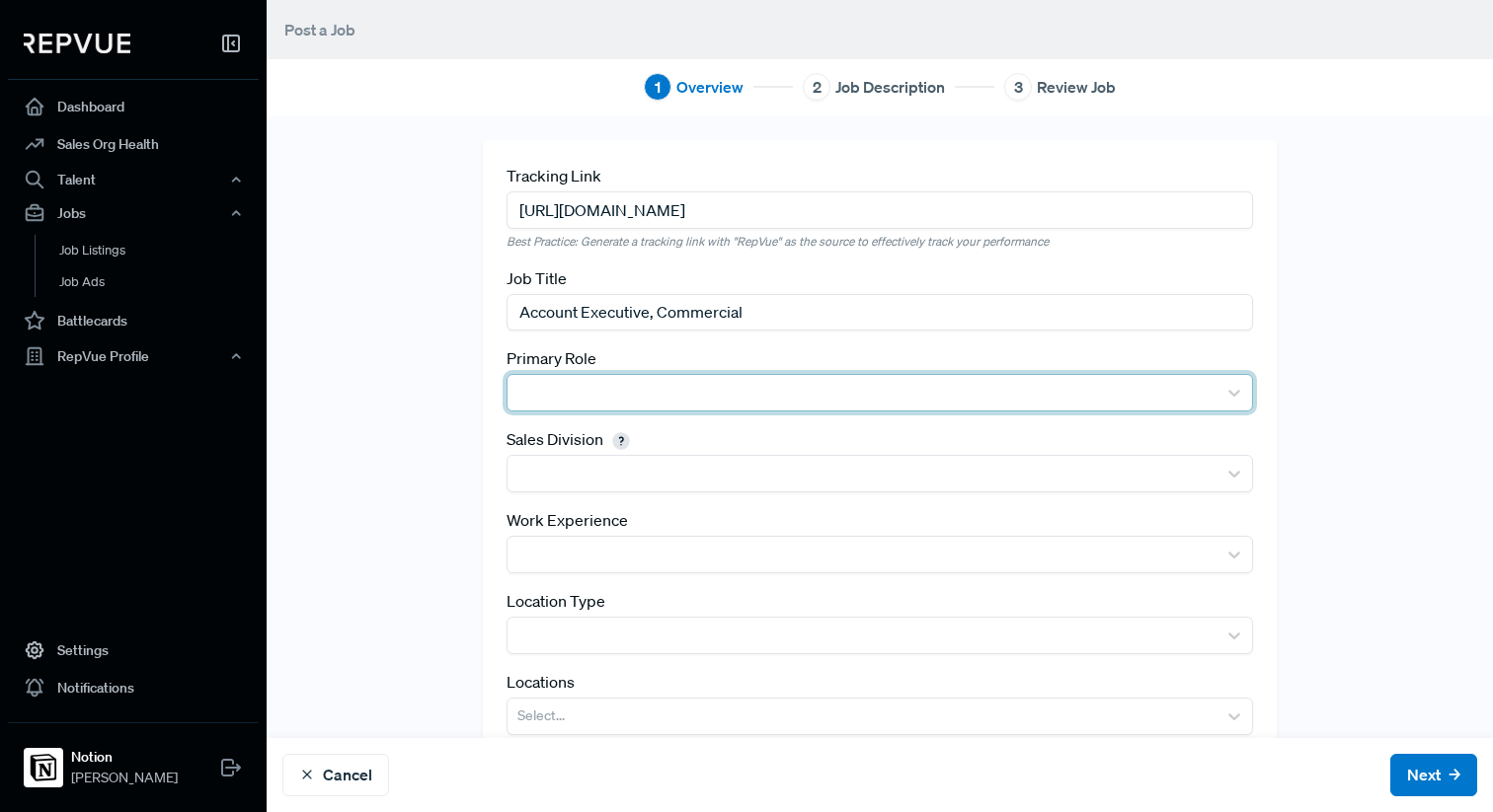
type input "Account Executive, Commercial"
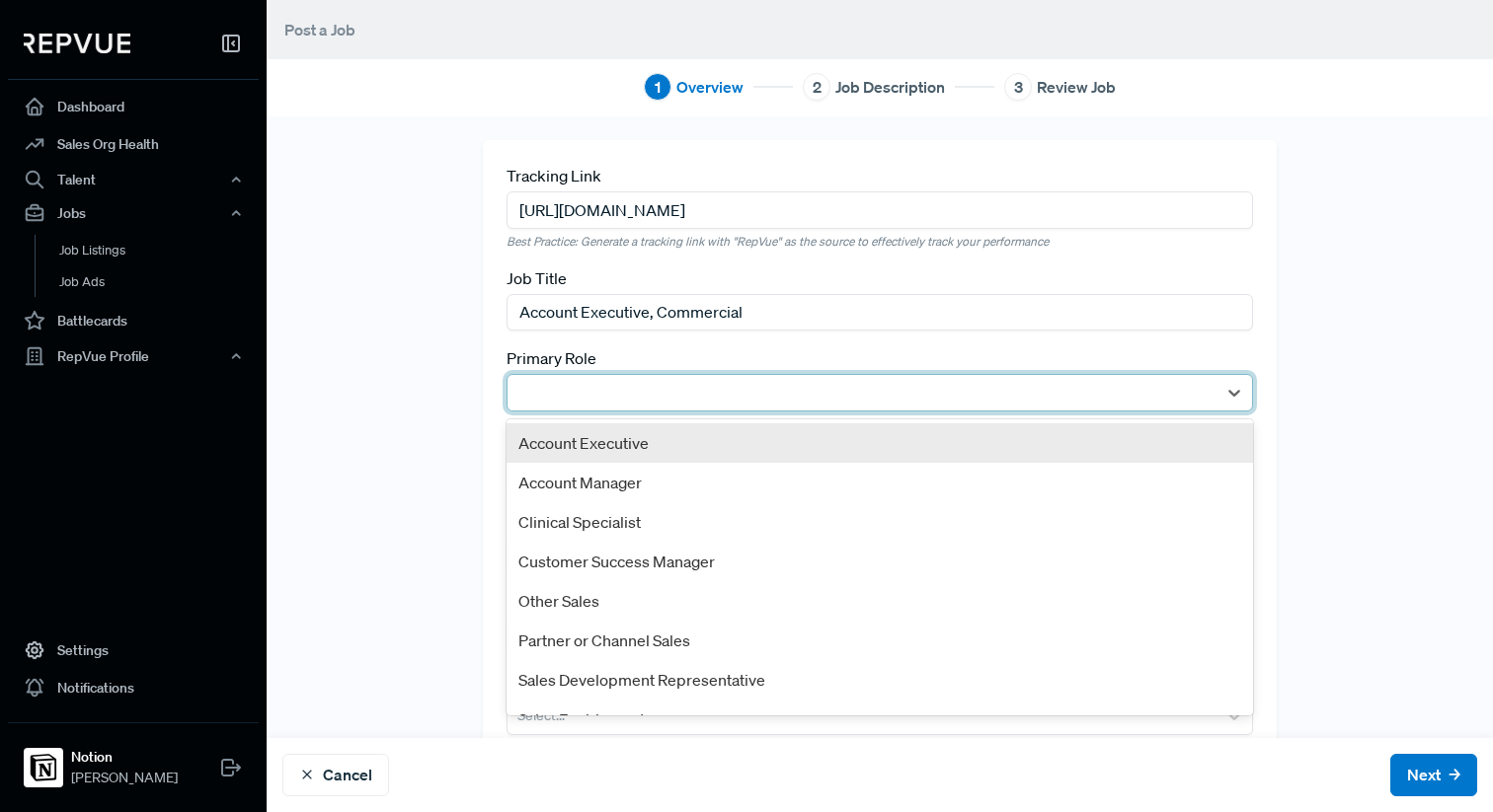
click at [630, 385] on div at bounding box center [861, 393] width 689 height 28
click at [623, 438] on div "Account Executive" at bounding box center [879, 443] width 746 height 40
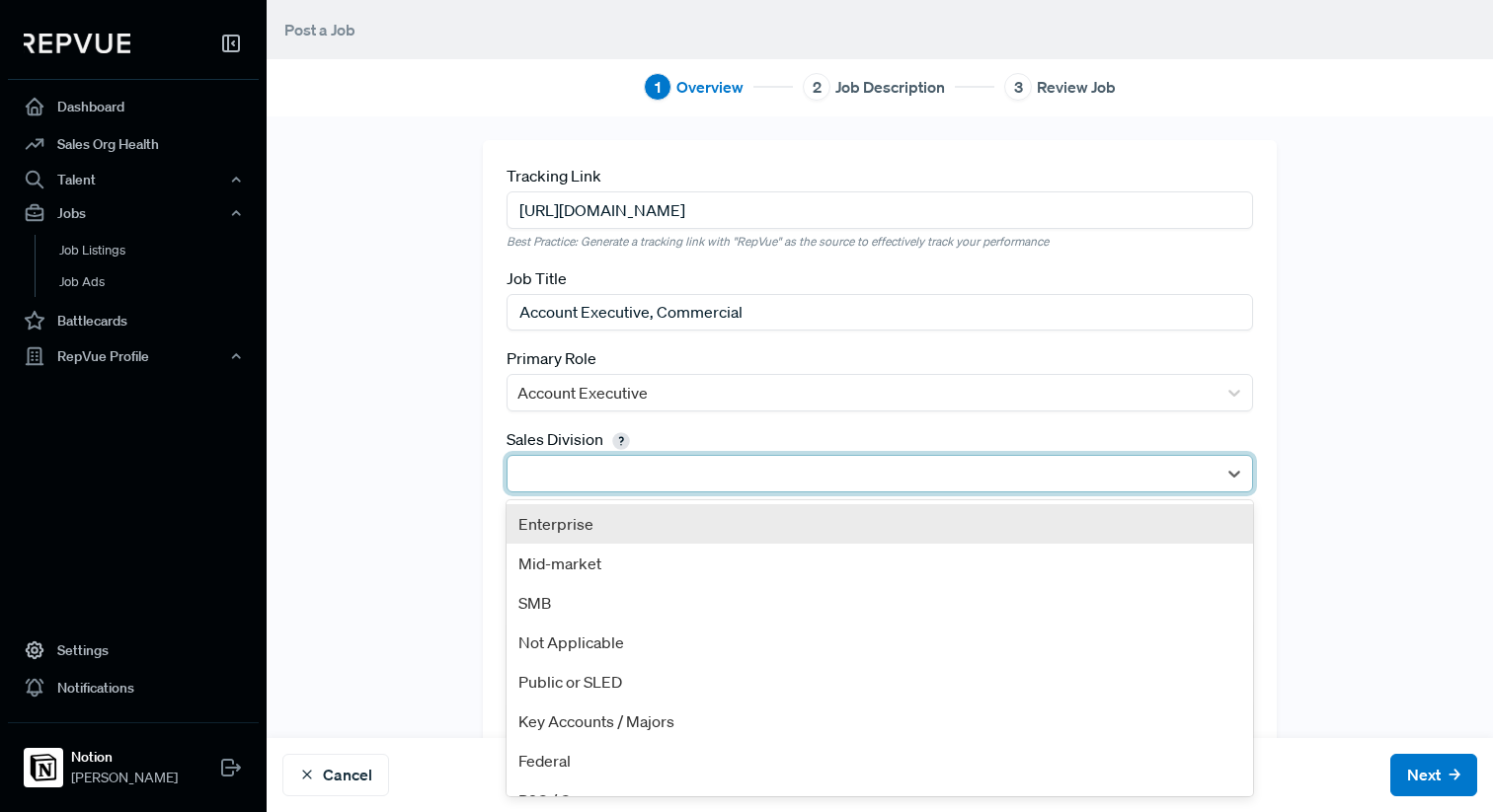
click at [621, 472] on div at bounding box center [861, 474] width 689 height 28
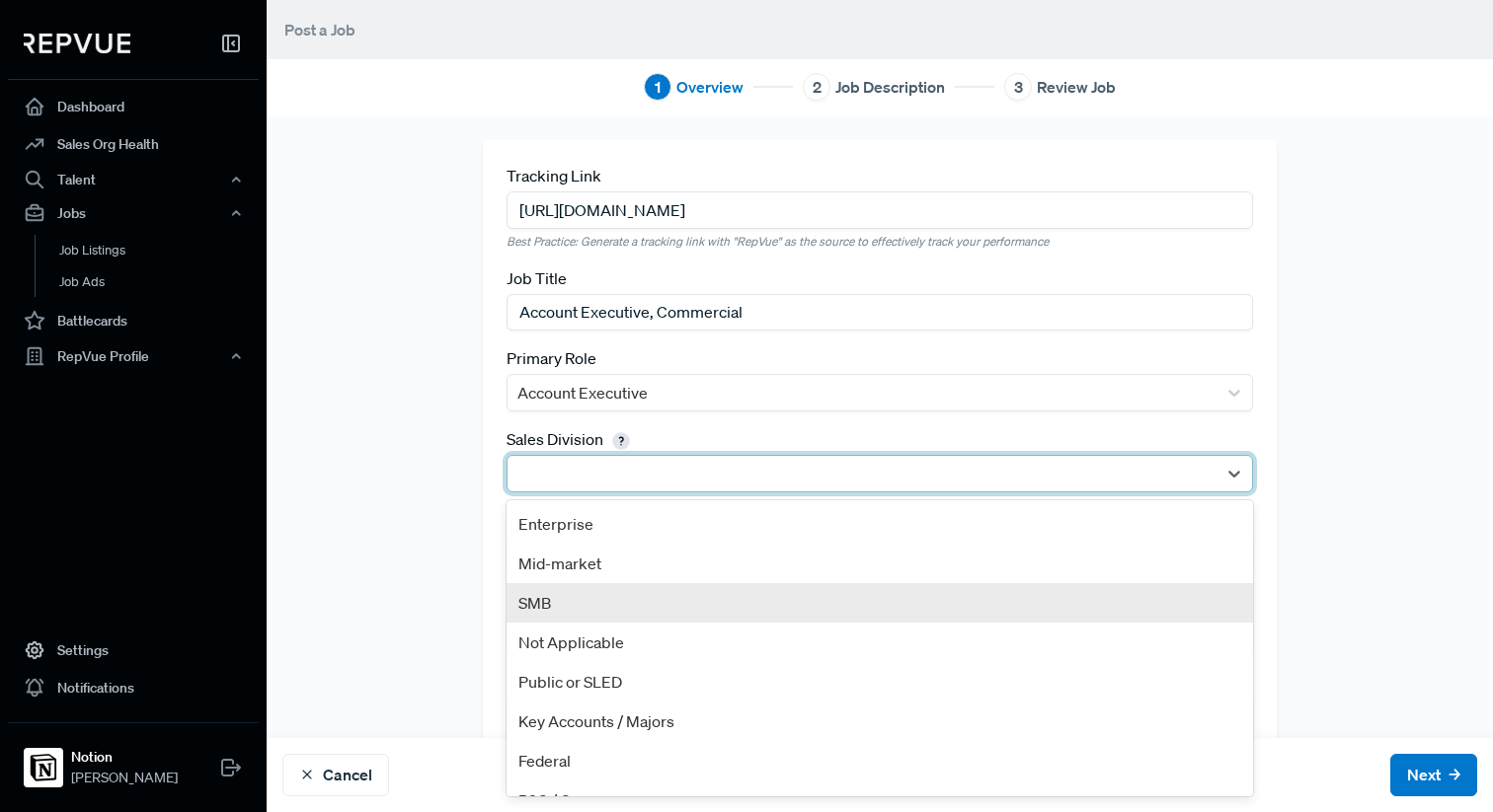
click at [609, 591] on div "SMB" at bounding box center [879, 604] width 746 height 40
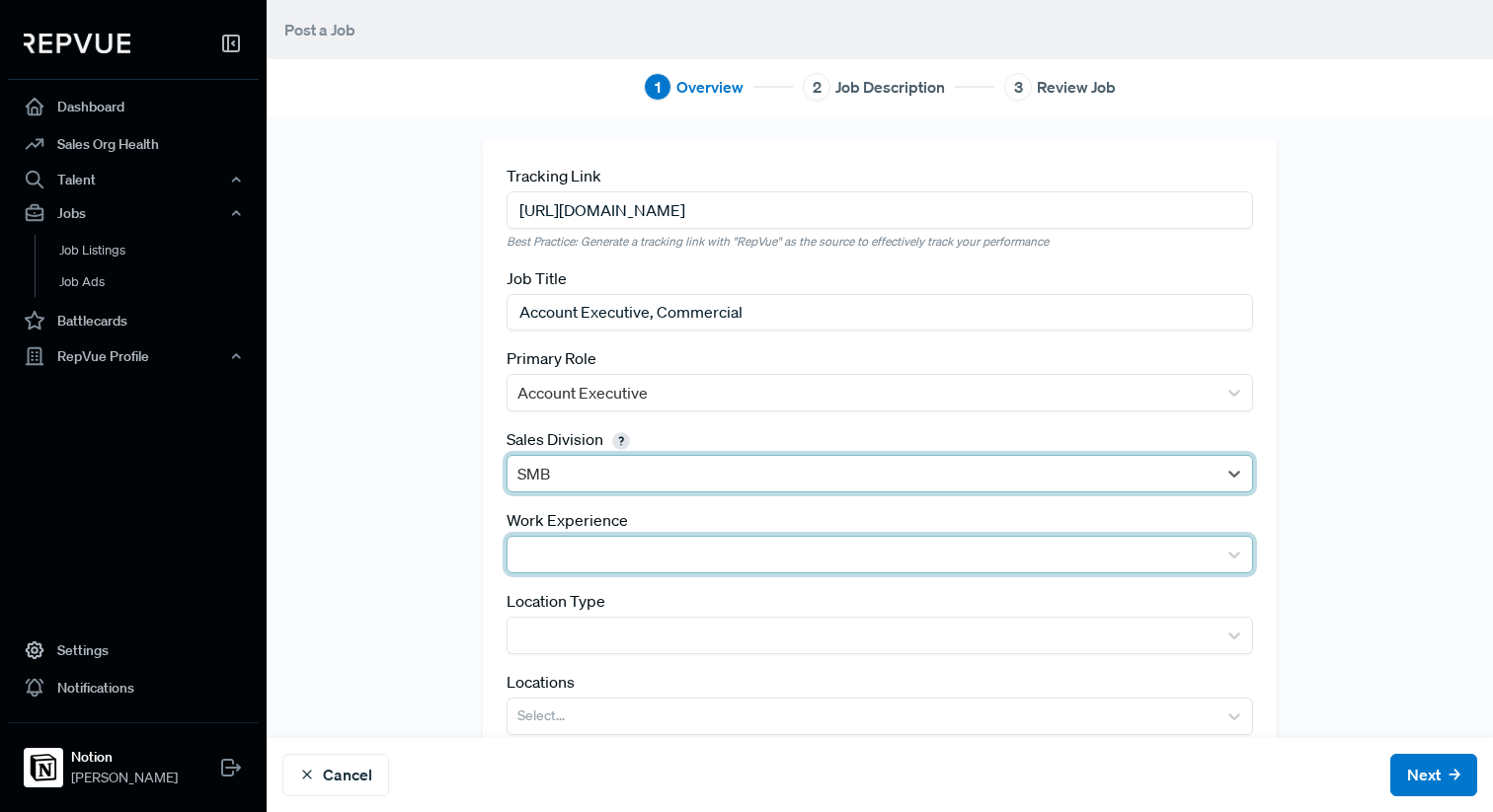
click at [650, 547] on div at bounding box center [861, 555] width 689 height 28
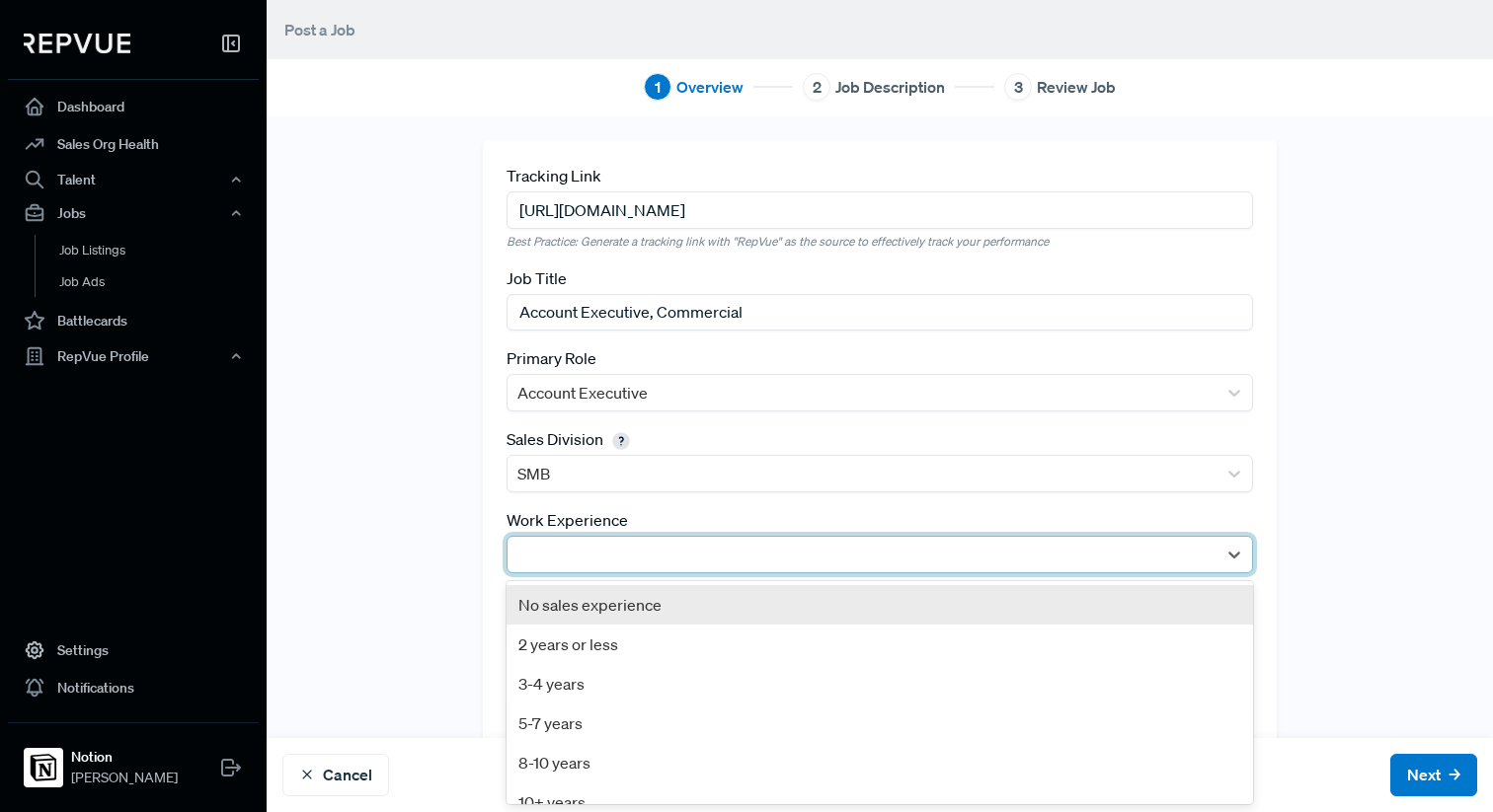
click at [650, 547] on div at bounding box center [861, 555] width 689 height 28
click at [638, 544] on div at bounding box center [861, 555] width 689 height 28
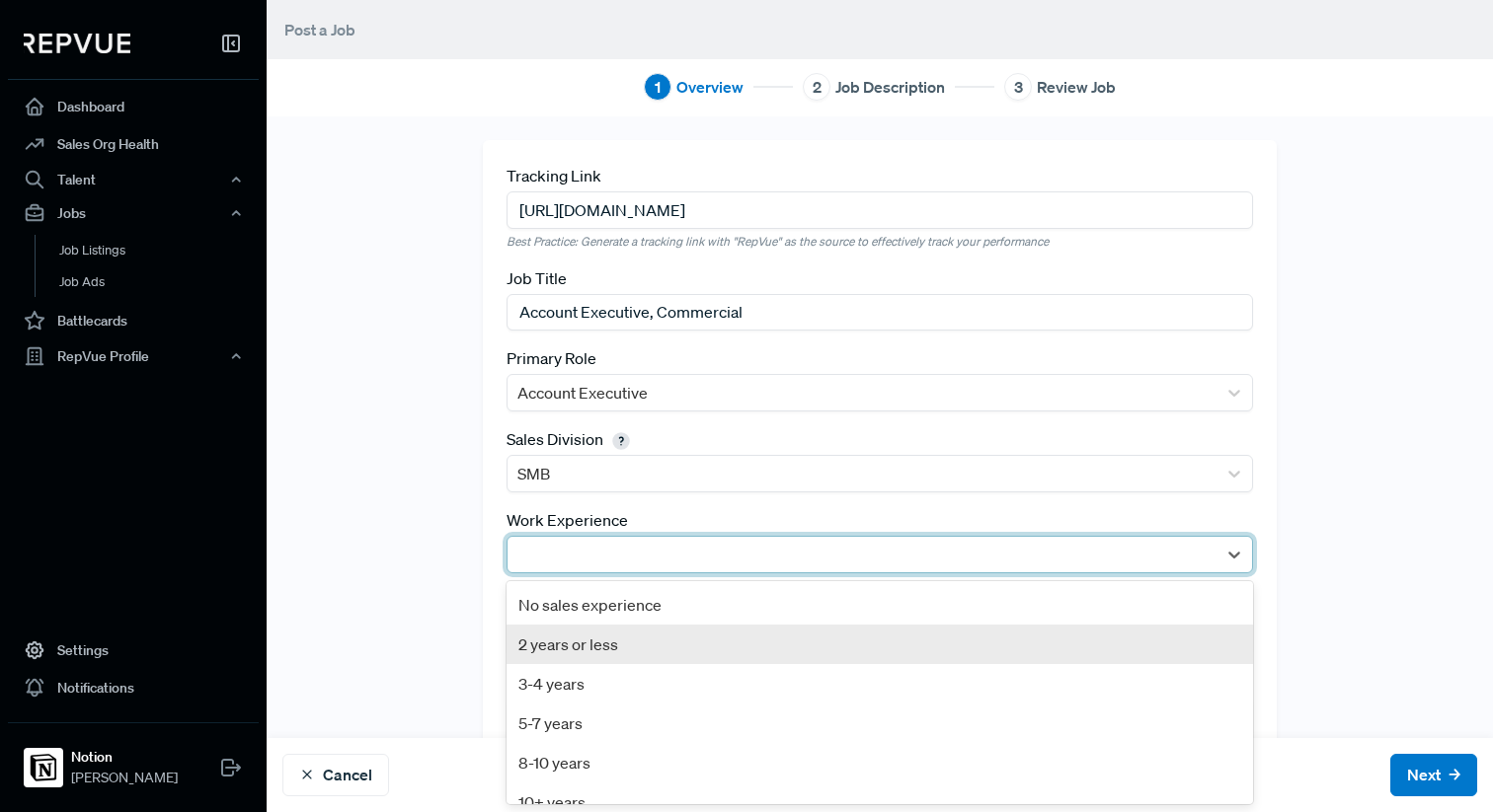
click at [615, 652] on div "2 years or less" at bounding box center [879, 644] width 746 height 40
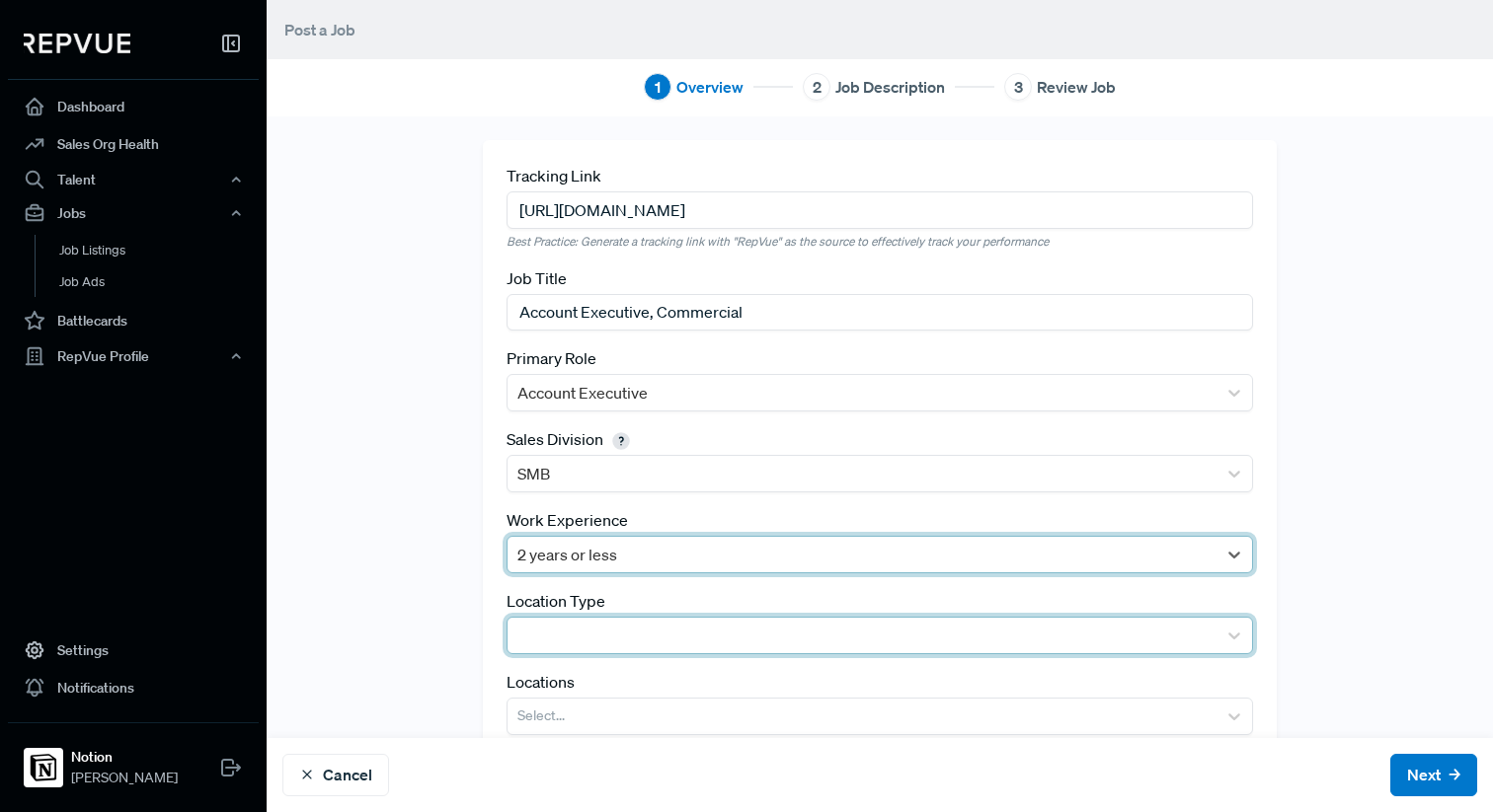
click at [596, 645] on div at bounding box center [861, 635] width 689 height 28
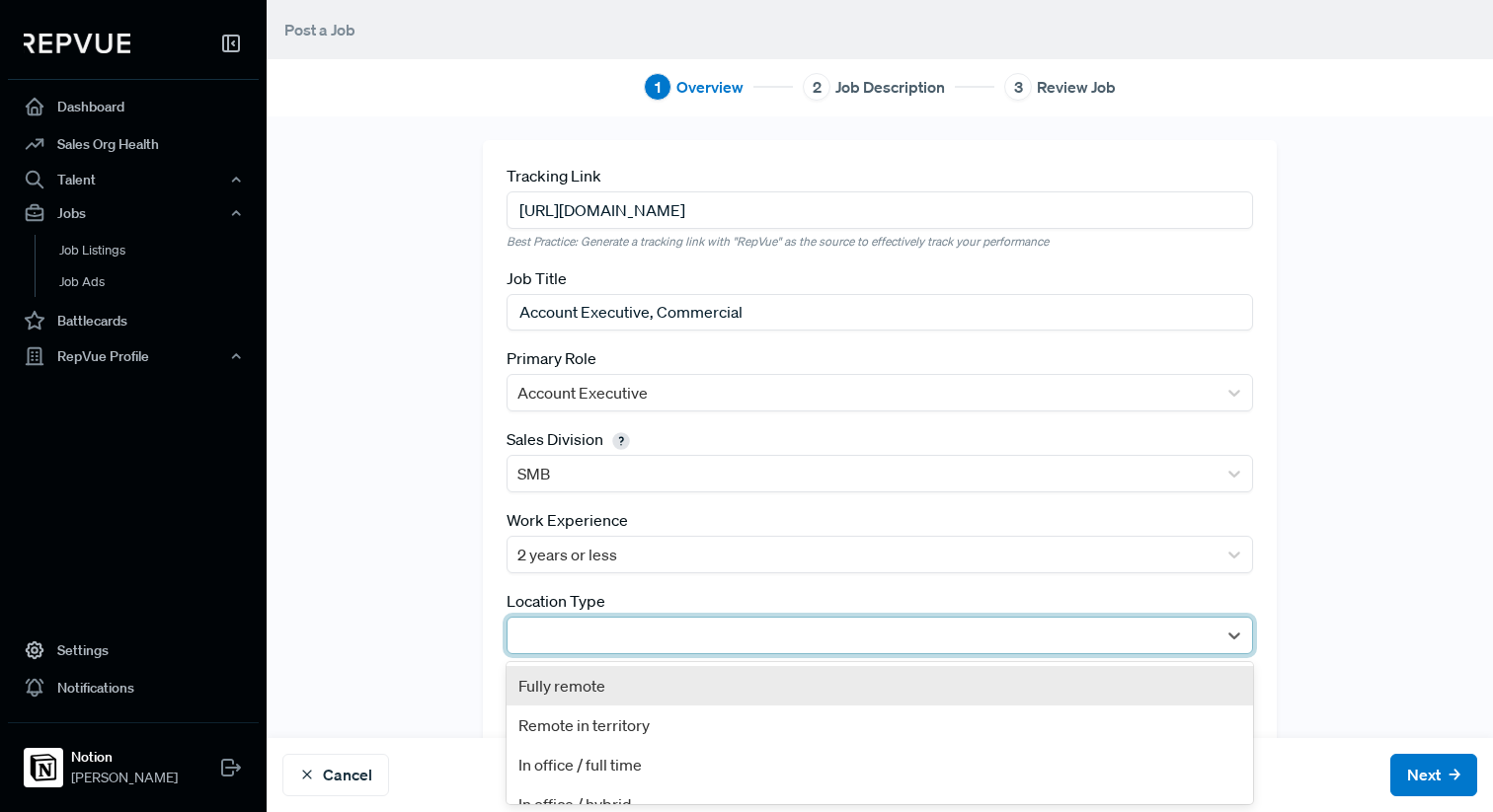
scroll to position [60, 0]
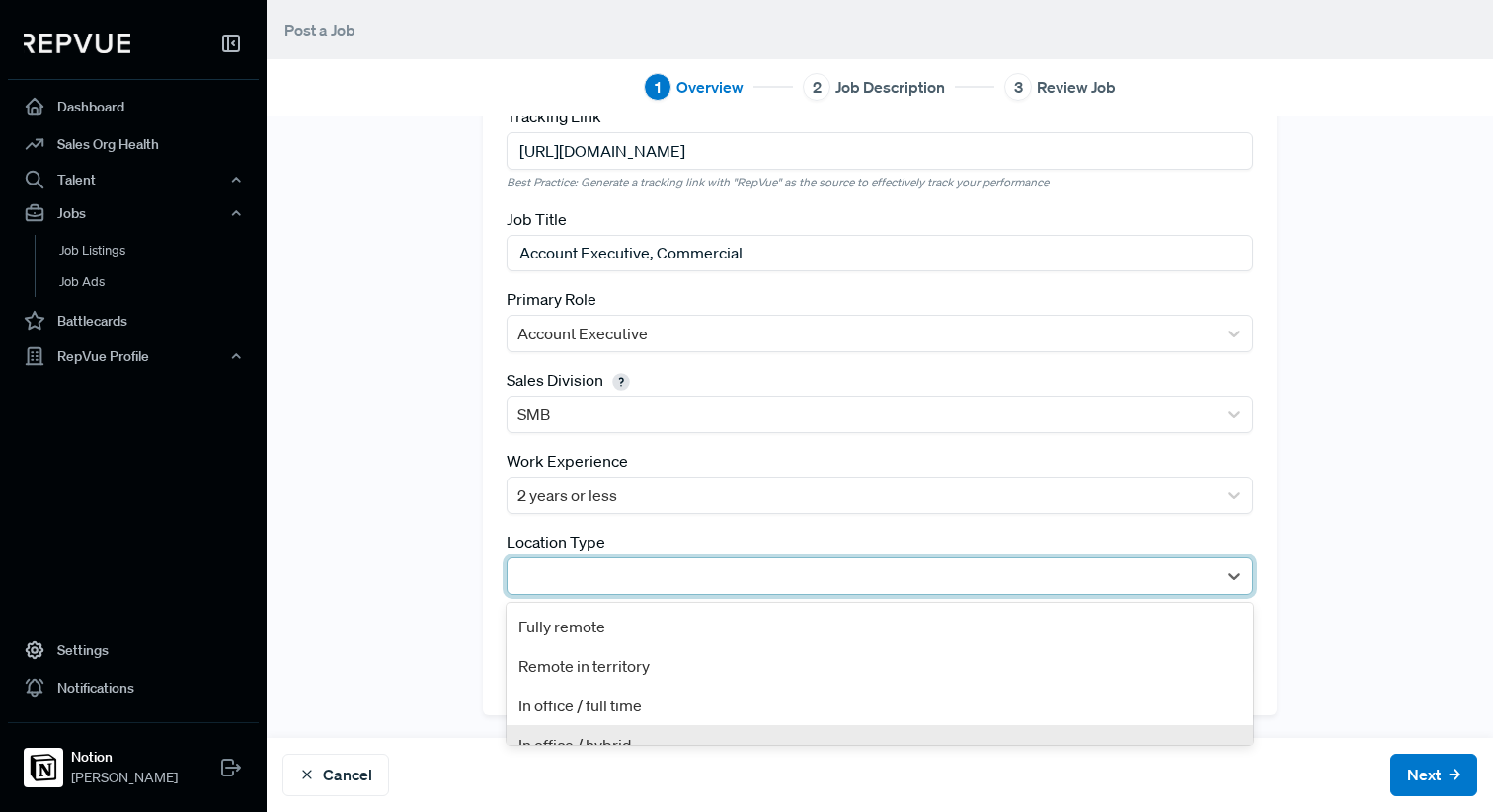
click at [595, 736] on div "In office / hybrid" at bounding box center [879, 745] width 746 height 40
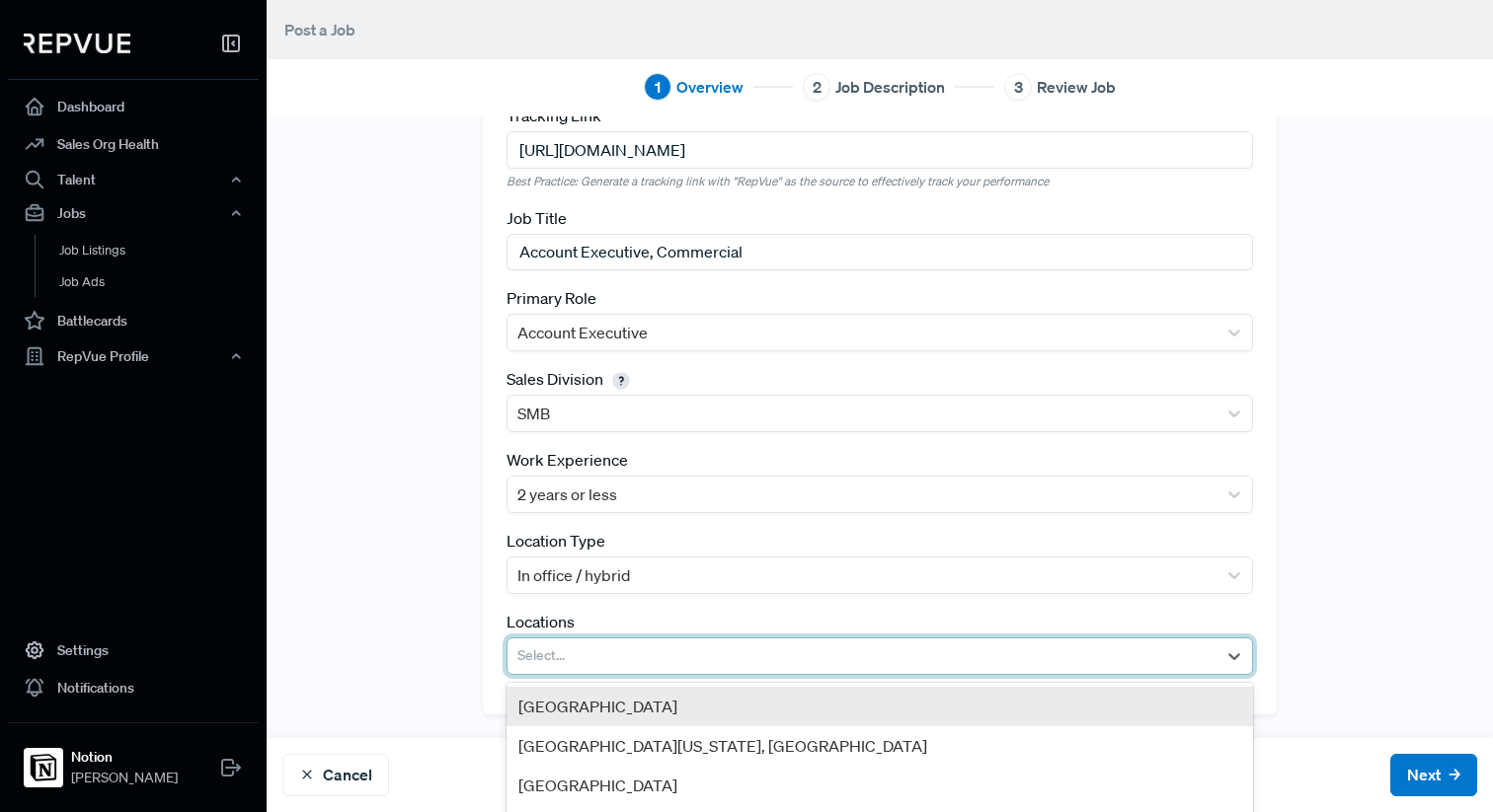
click at [664, 655] on div at bounding box center [861, 656] width 689 height 28
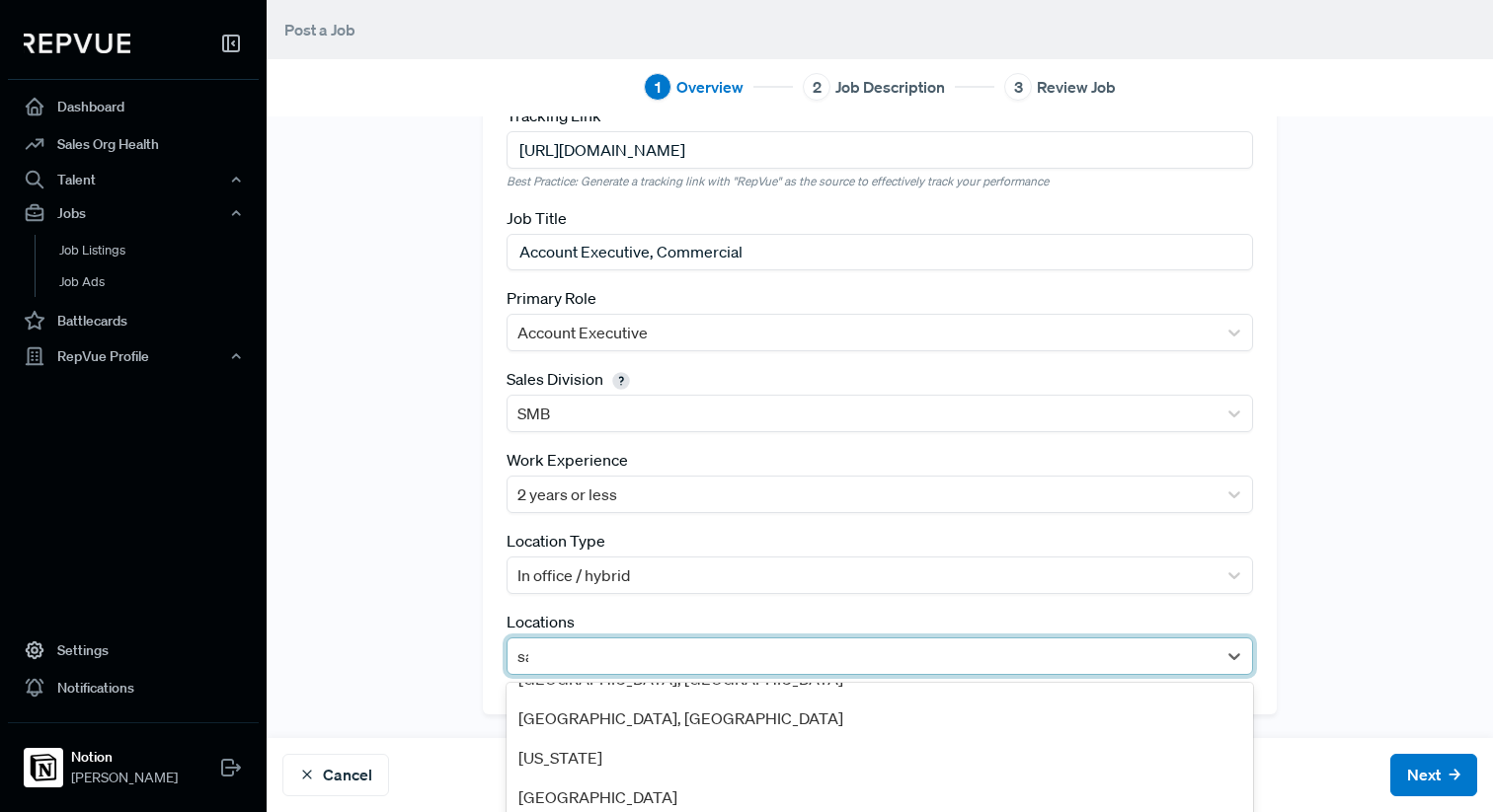
scroll to position [0, 0]
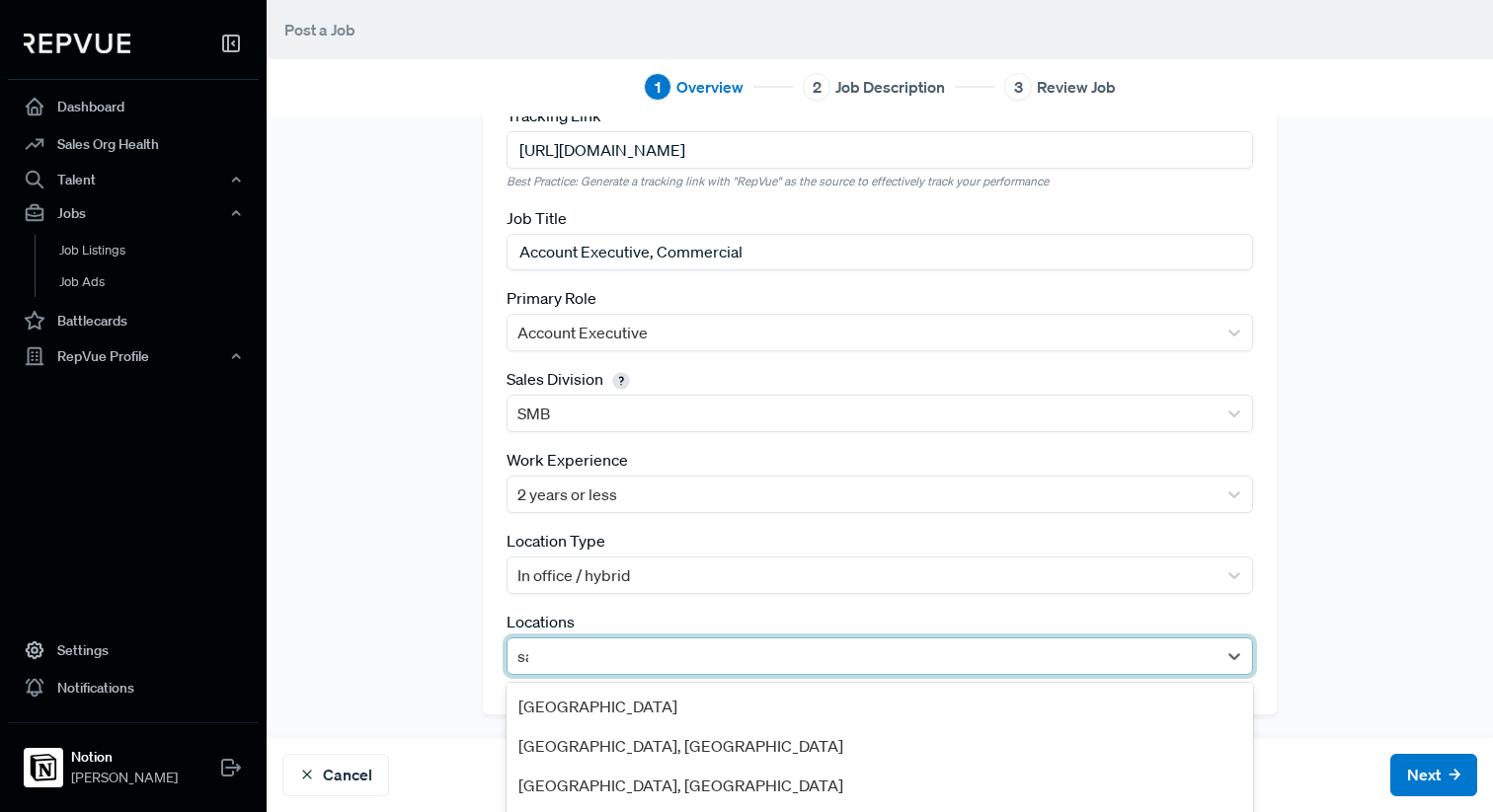
type input "san"
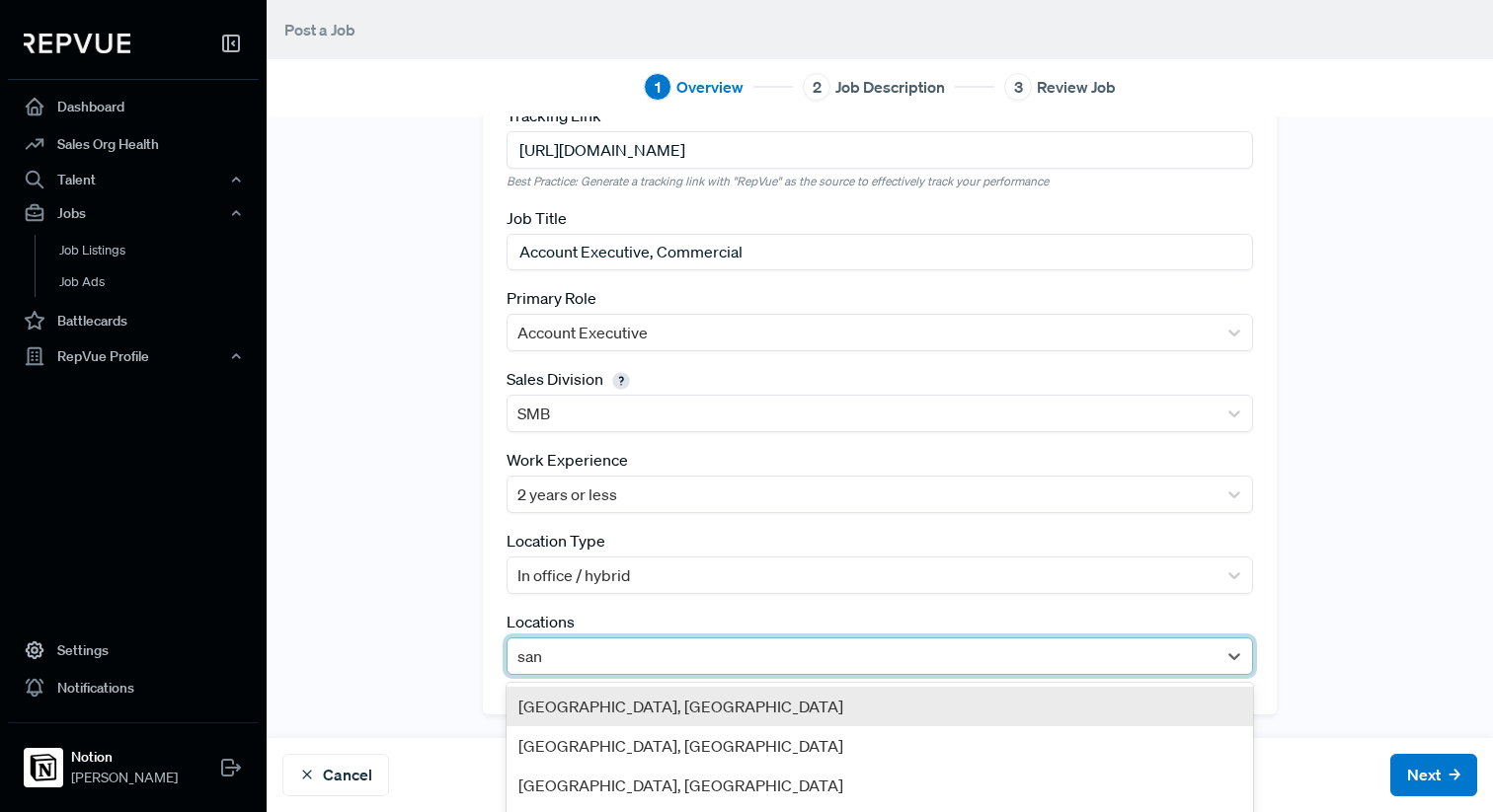
click at [641, 708] on div "[GEOGRAPHIC_DATA], [GEOGRAPHIC_DATA]" at bounding box center [879, 706] width 746 height 40
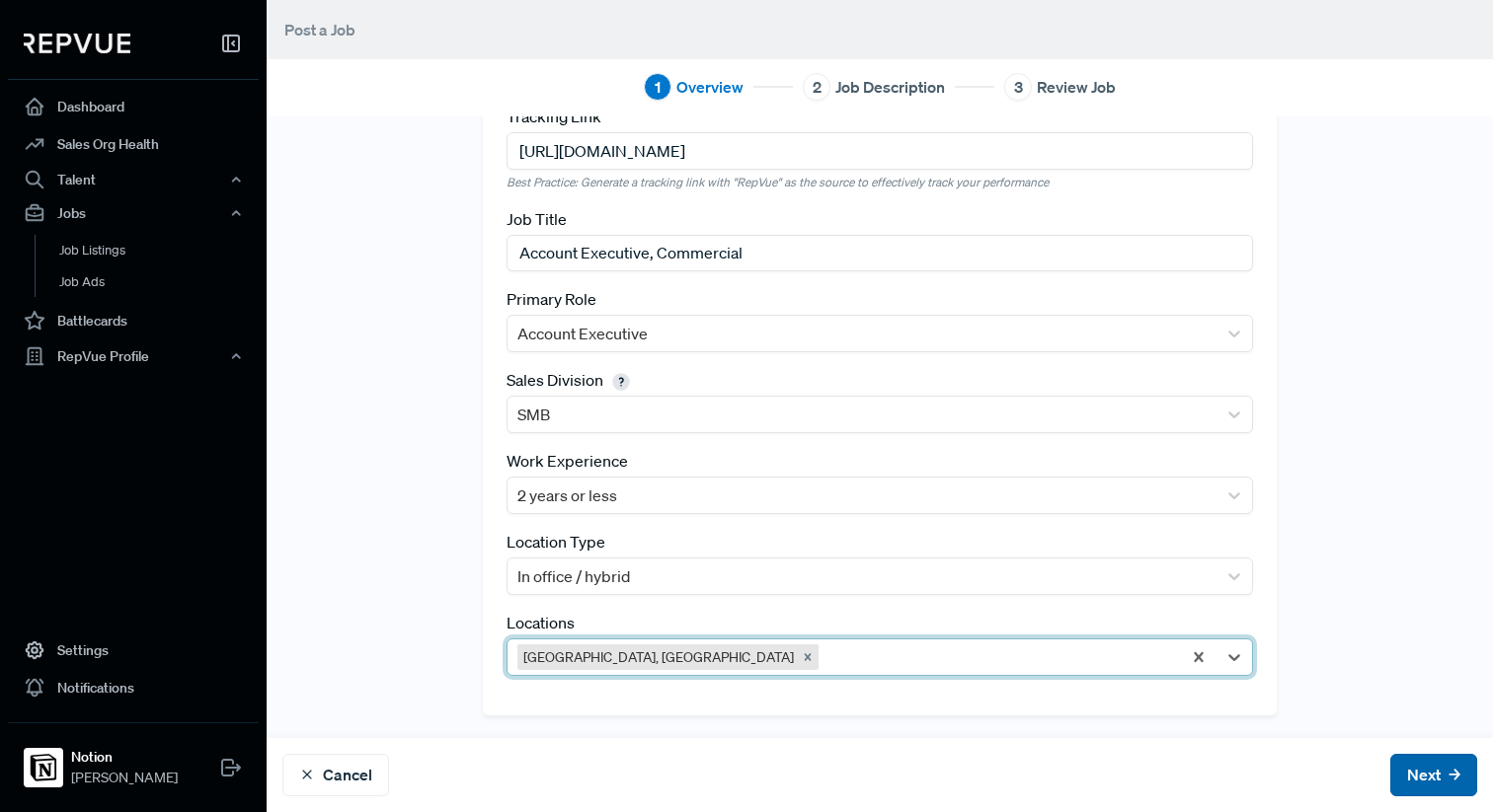
click at [1444, 779] on button "Next" at bounding box center [1433, 775] width 87 height 43
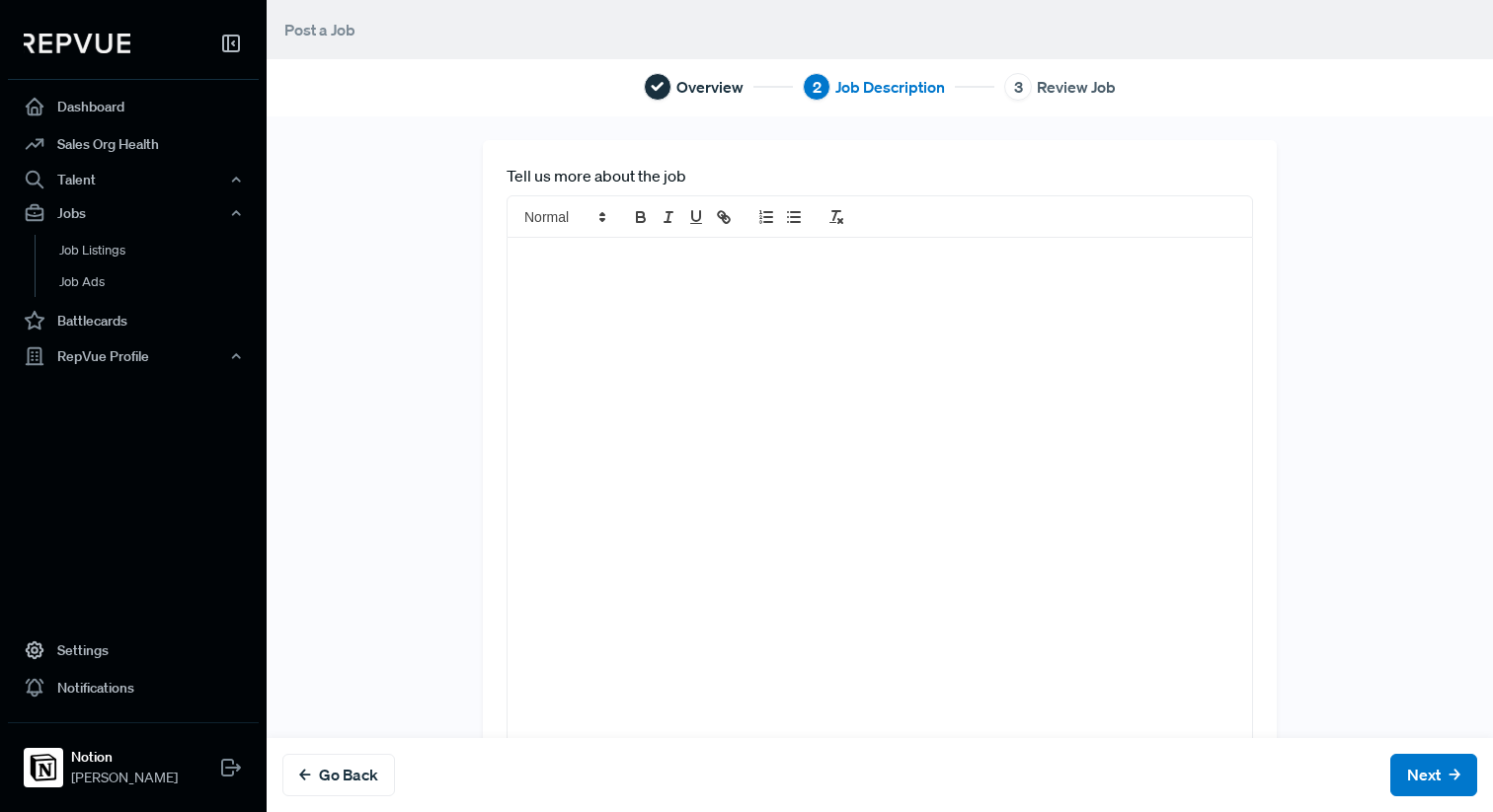
click at [839, 277] on div at bounding box center [879, 493] width 745 height 511
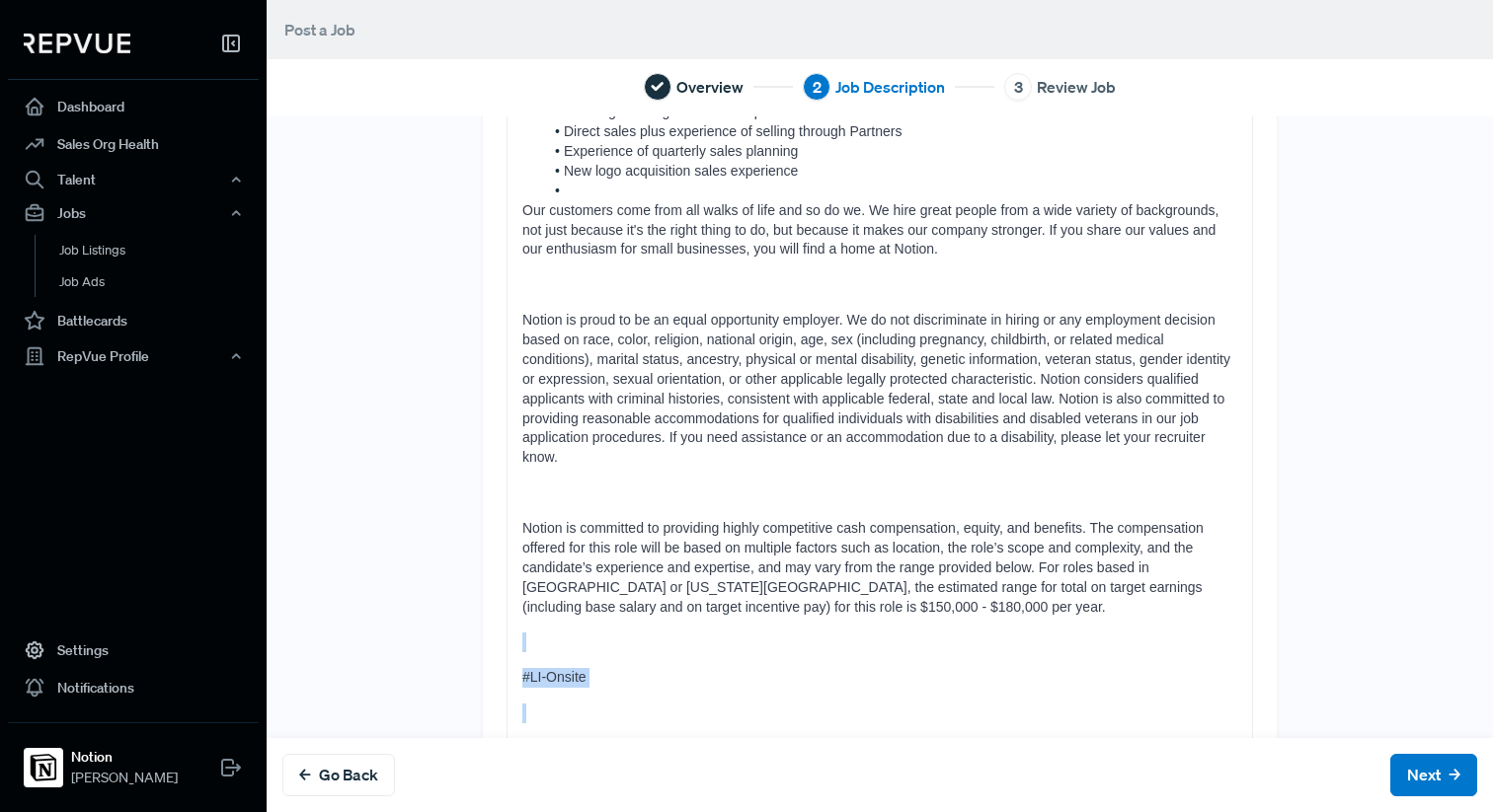
drag, startPoint x: 706, startPoint y: 710, endPoint x: 525, endPoint y: 645, distance: 192.3
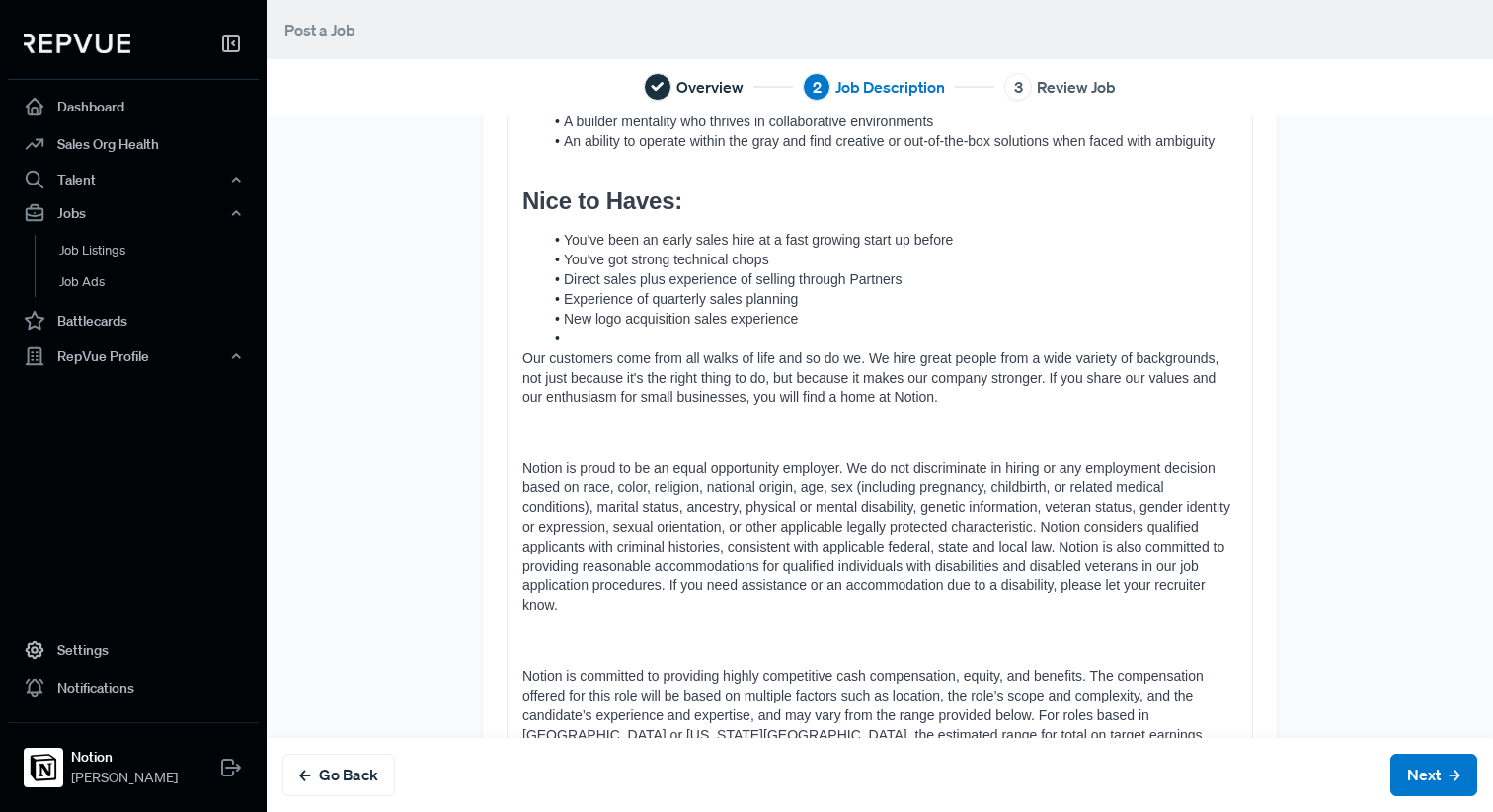
scroll to position [1289, 0]
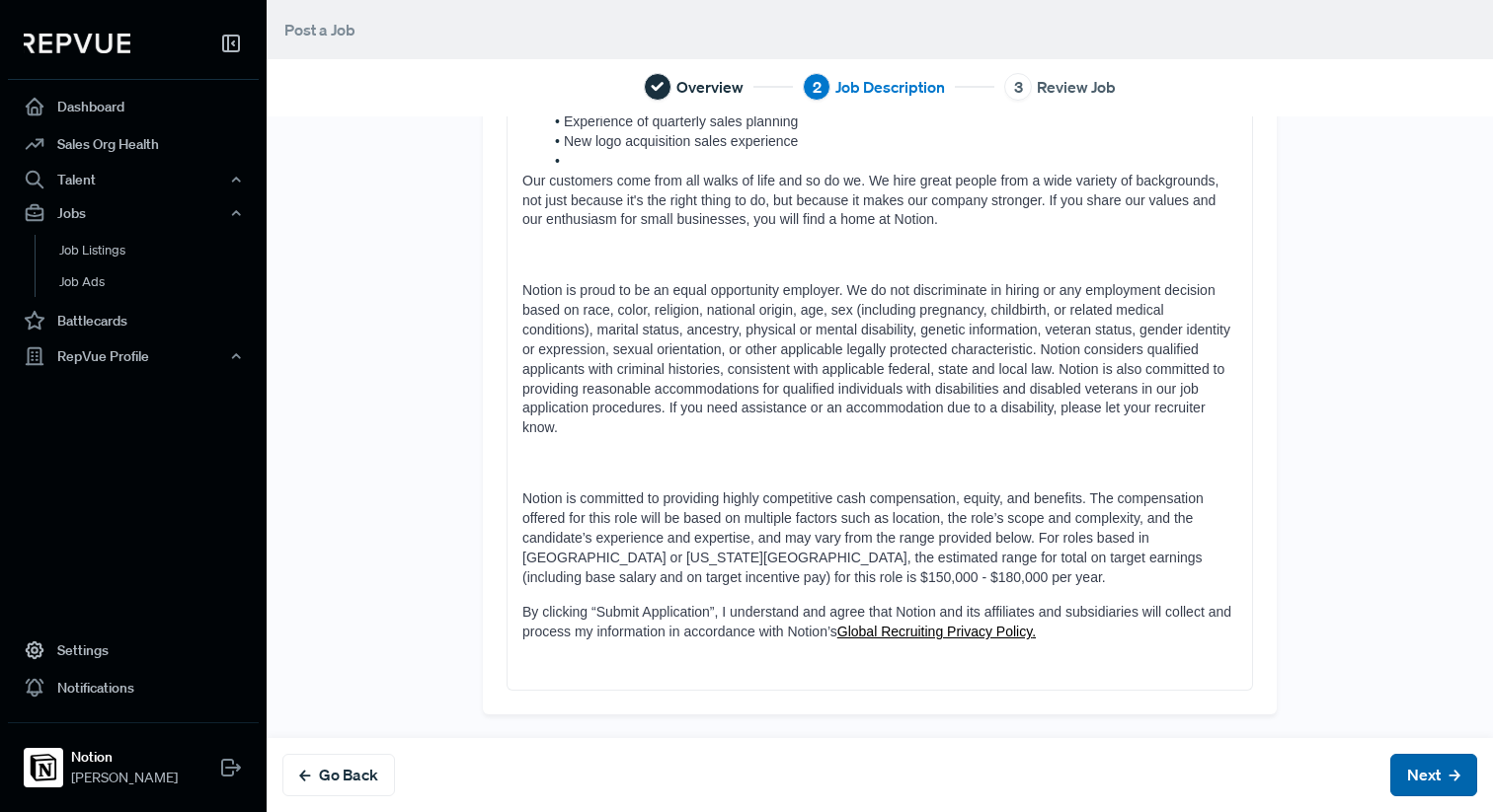
click at [1429, 768] on button "Next" at bounding box center [1433, 775] width 87 height 43
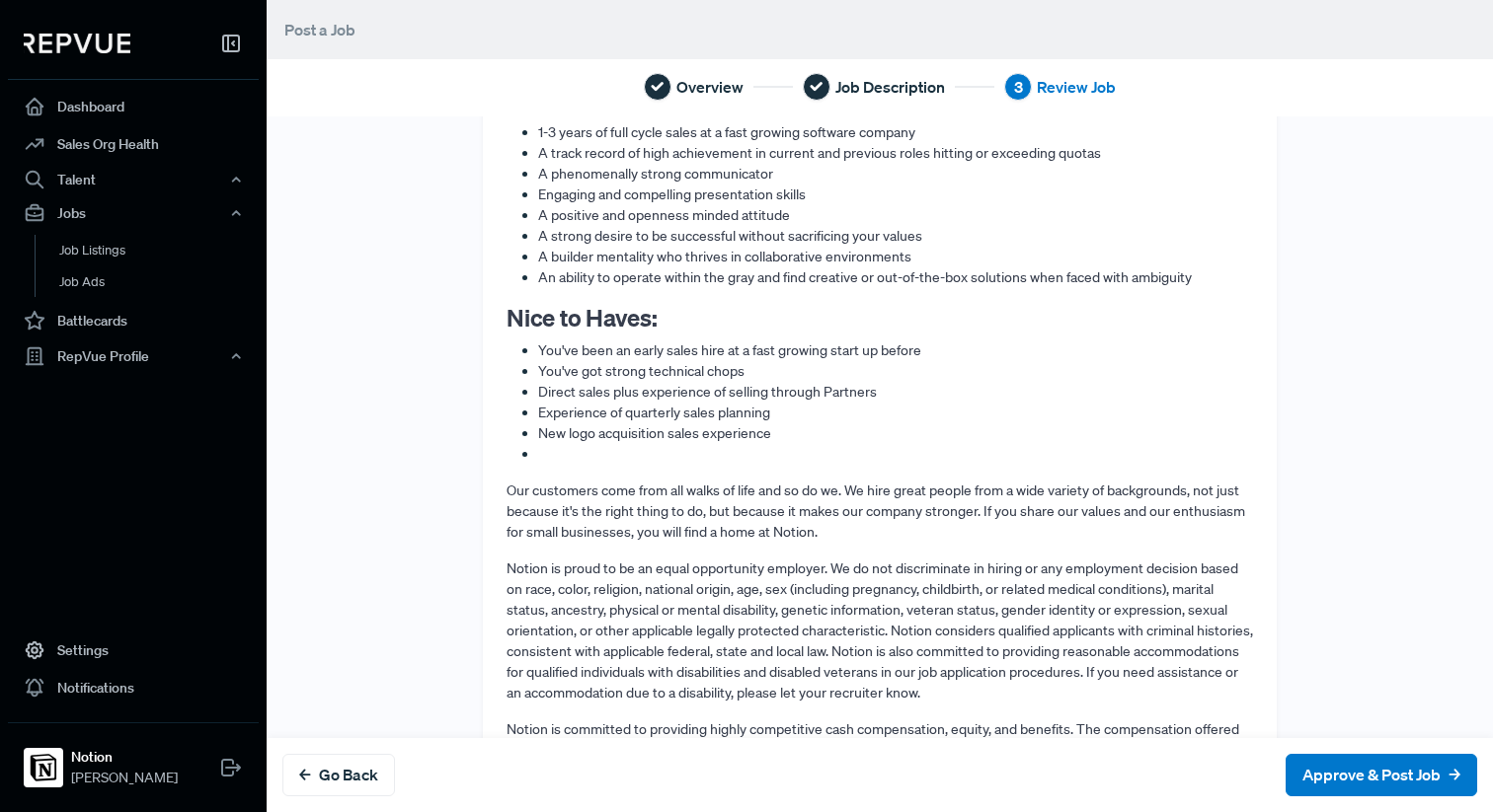
scroll to position [1410, 0]
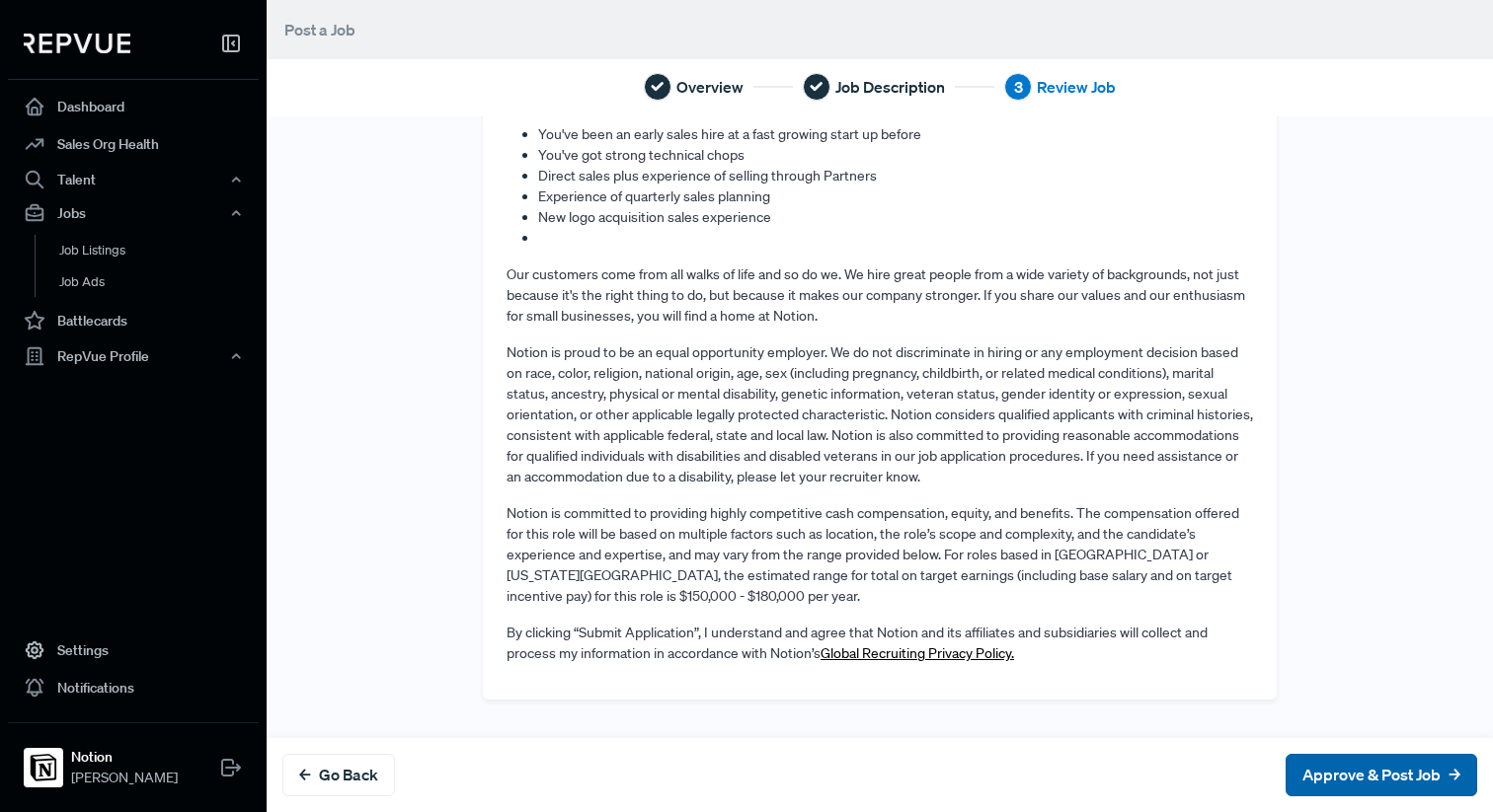
click at [1373, 772] on button "Approve & Post Job" at bounding box center [1381, 775] width 192 height 43
